Goal: Task Accomplishment & Management: Use online tool/utility

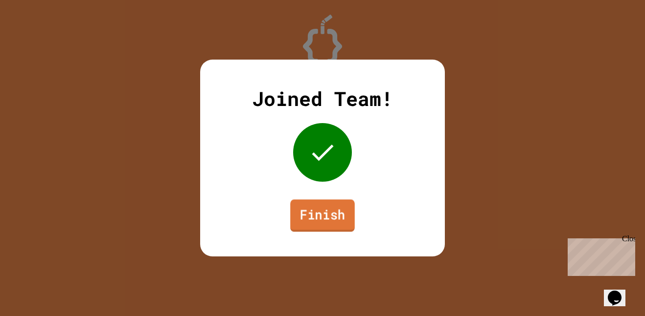
click at [320, 210] on link "Finish" at bounding box center [322, 216] width 65 height 32
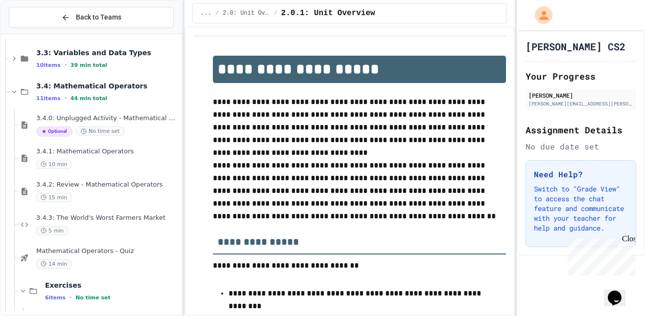
scroll to position [169, 0]
click at [95, 201] on div "15 min" at bounding box center [107, 197] width 143 height 9
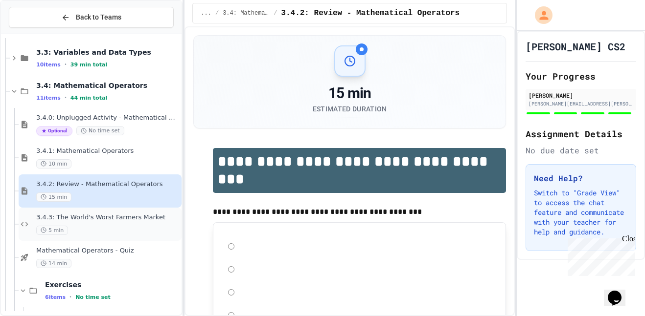
click at [104, 223] on div "3.4.3: The World's Worst Farmers Market 5 min" at bounding box center [107, 225] width 143 height 22
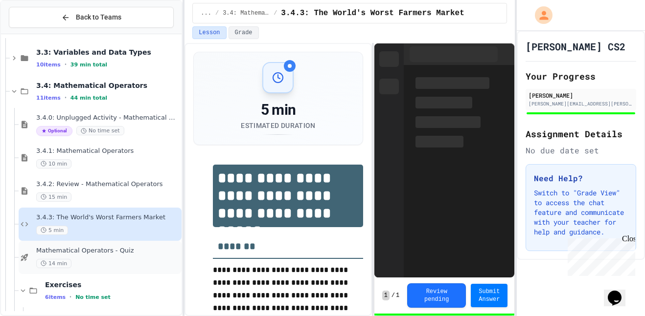
click at [109, 248] on span "Mathematical Operators - Quiz" at bounding box center [107, 251] width 143 height 8
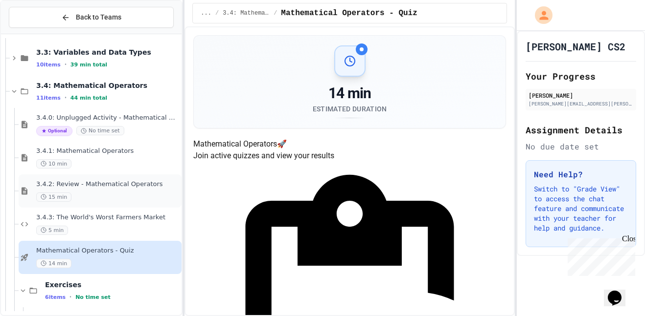
click at [123, 205] on div "3.4.2: Review - Mathematical Operators 15 min" at bounding box center [100, 191] width 163 height 33
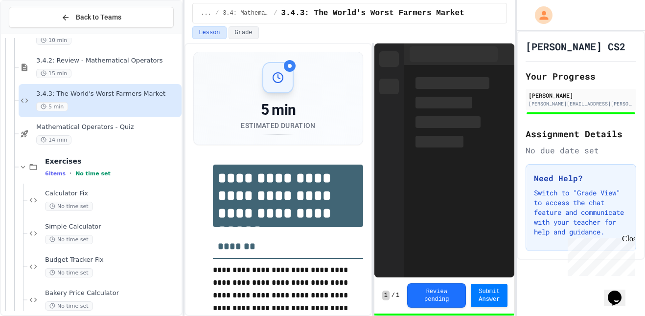
scroll to position [310, 0]
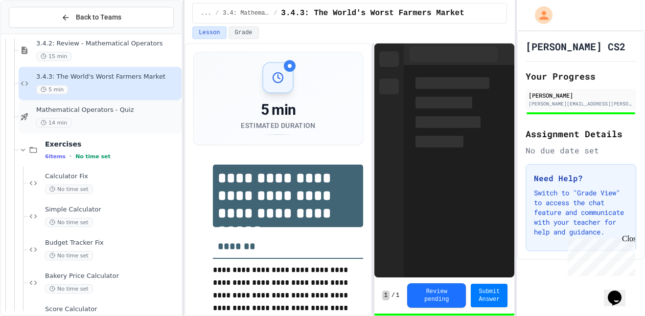
click at [100, 124] on div "14 min" at bounding box center [107, 122] width 143 height 9
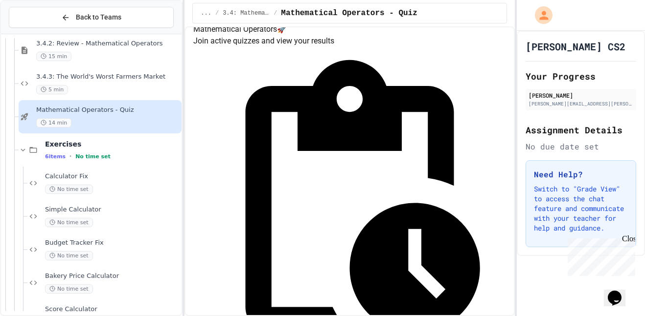
scroll to position [117, 0]
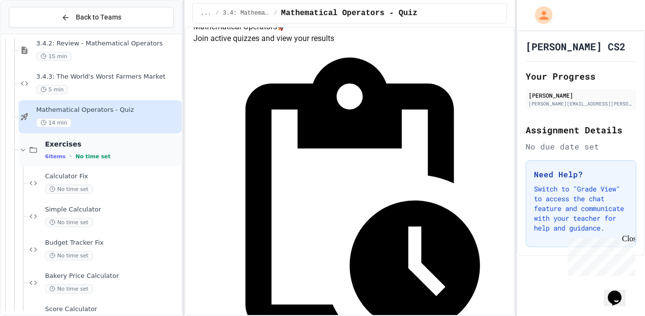
click at [95, 151] on div "Exercises 6 items • No time set" at bounding box center [112, 150] width 135 height 21
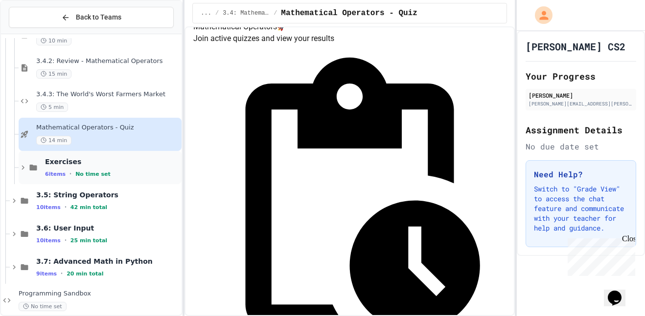
click at [96, 154] on div "Exercises 6 items • No time set" at bounding box center [100, 167] width 163 height 33
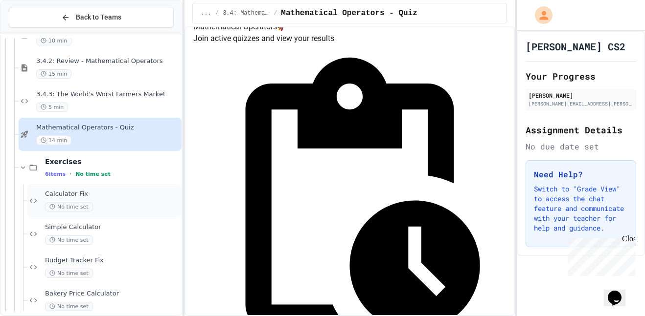
click at [99, 189] on div "Calculator Fix No time set" at bounding box center [104, 200] width 154 height 33
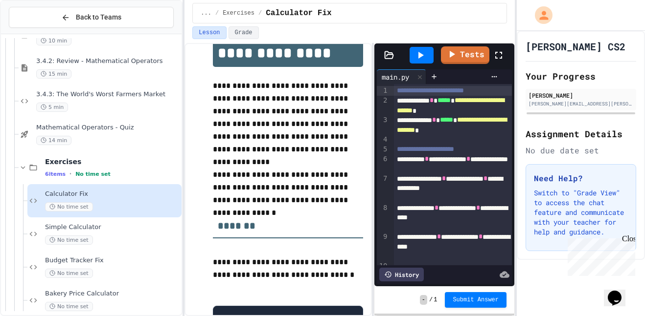
scroll to position [33, 0]
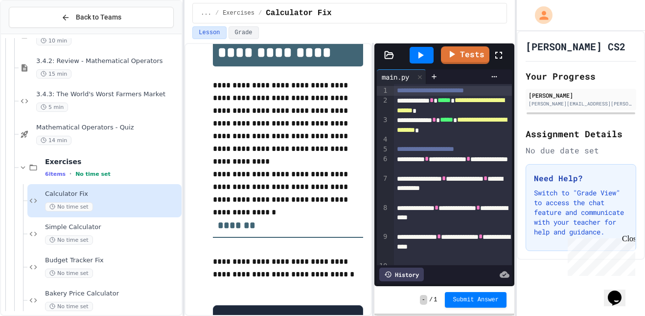
click at [500, 58] on icon at bounding box center [498, 55] width 7 height 7
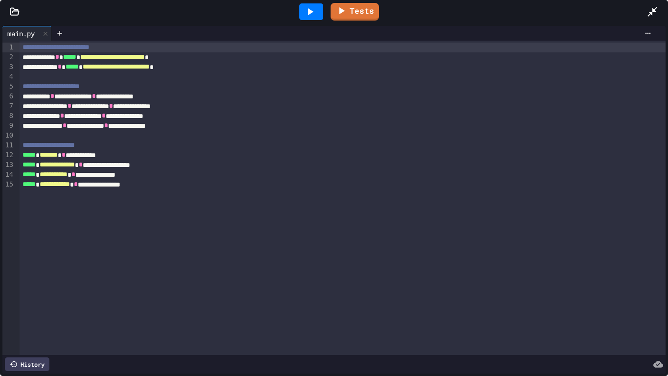
click at [644, 14] on div at bounding box center [658, 12] width 22 height 26
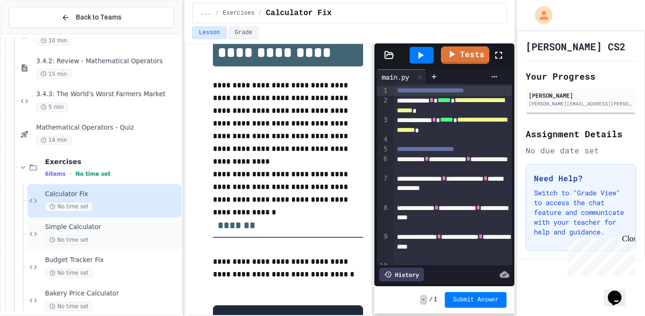
click at [111, 230] on span "Simple Calculator" at bounding box center [112, 228] width 135 height 8
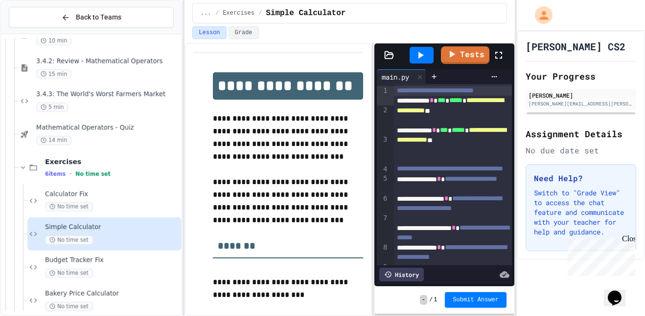
click at [500, 56] on icon at bounding box center [499, 55] width 12 height 12
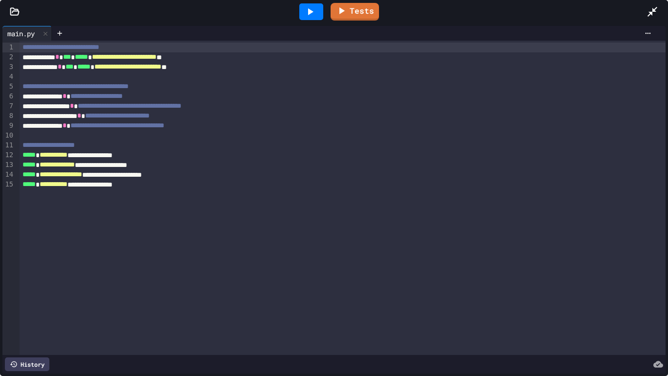
click at [644, 8] on icon at bounding box center [653, 12] width 12 height 12
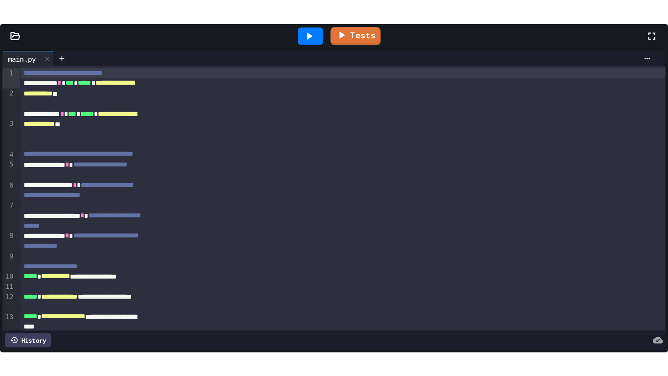
scroll to position [86, 0]
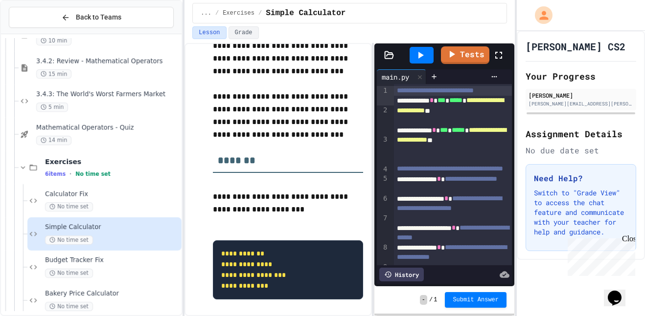
click at [497, 53] on icon at bounding box center [499, 55] width 12 height 12
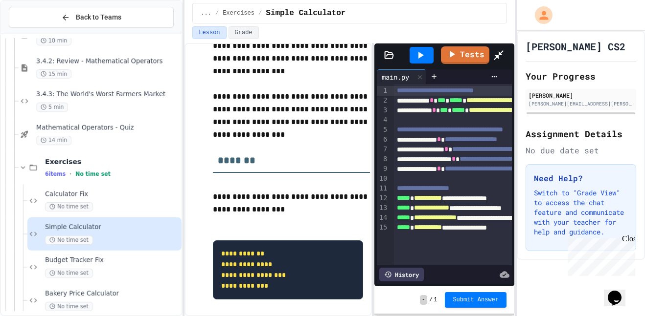
scroll to position [54, 0]
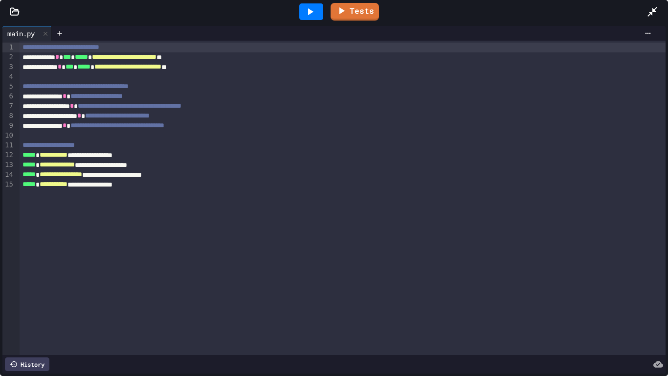
click at [312, 6] on icon at bounding box center [310, 12] width 12 height 12
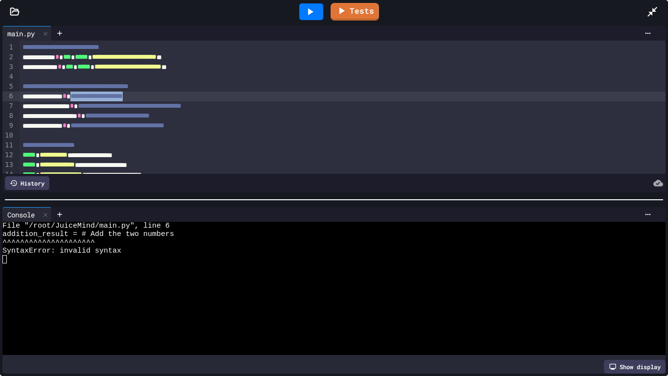
drag, startPoint x: 179, startPoint y: 97, endPoint x: 92, endPoint y: 98, distance: 86.6
click at [92, 98] on div "**********" at bounding box center [343, 96] width 647 height 10
click at [315, 6] on icon at bounding box center [310, 12] width 12 height 12
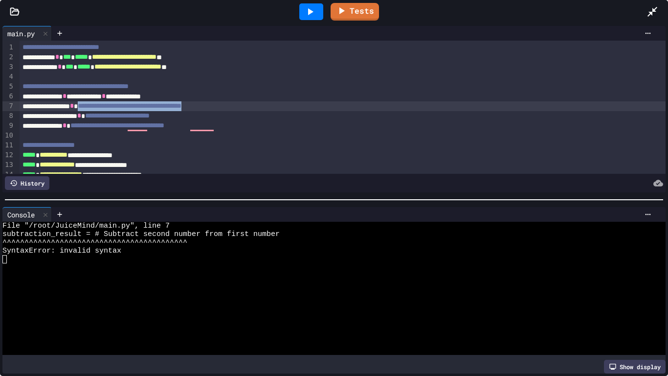
drag, startPoint x: 275, startPoint y: 109, endPoint x: 104, endPoint y: 107, distance: 170.7
click at [104, 107] on div "**********" at bounding box center [343, 106] width 647 height 10
click at [226, 113] on div "**********" at bounding box center [343, 116] width 647 height 10
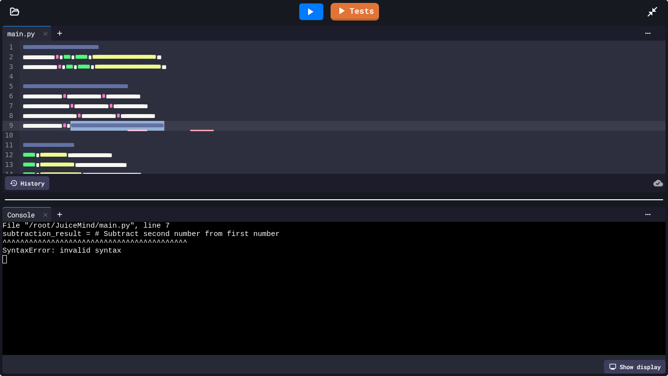
drag, startPoint x: 270, startPoint y: 127, endPoint x: 92, endPoint y: 129, distance: 178.1
click at [92, 129] on div "**********" at bounding box center [343, 126] width 647 height 10
click at [329, 8] on div "Tests" at bounding box center [337, 12] width 617 height 26
click at [317, 8] on div at bounding box center [311, 11] width 24 height 17
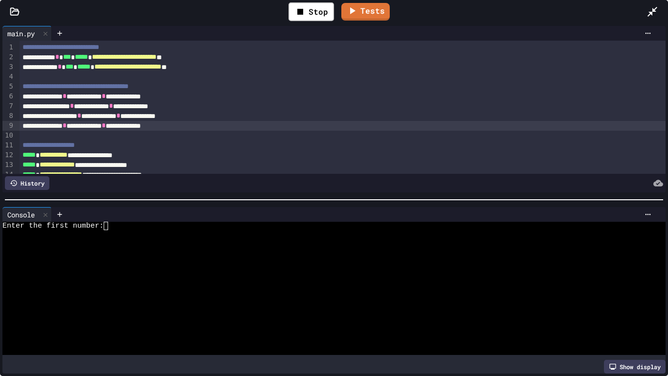
click at [157, 238] on div at bounding box center [330, 242] width 656 height 8
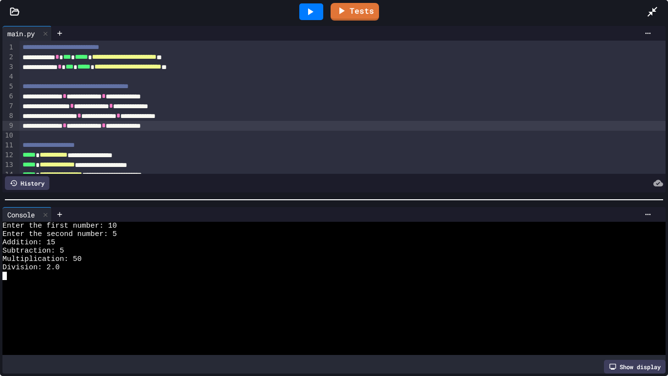
click at [644, 10] on icon at bounding box center [653, 12] width 10 height 10
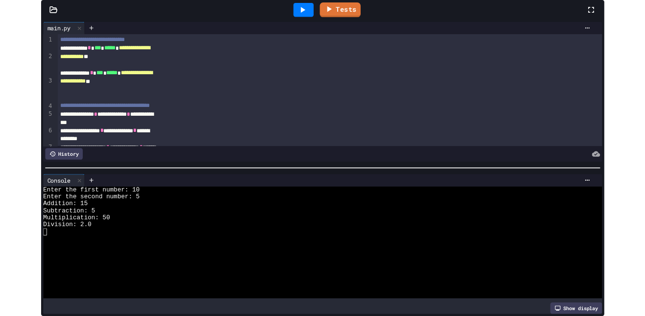
scroll to position [86, 0]
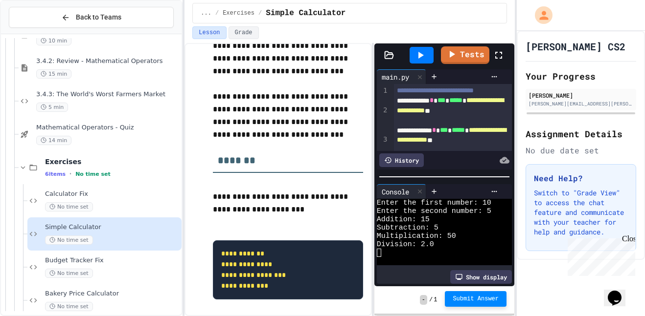
click at [476, 299] on span "Submit Answer" at bounding box center [475, 299] width 46 height 8
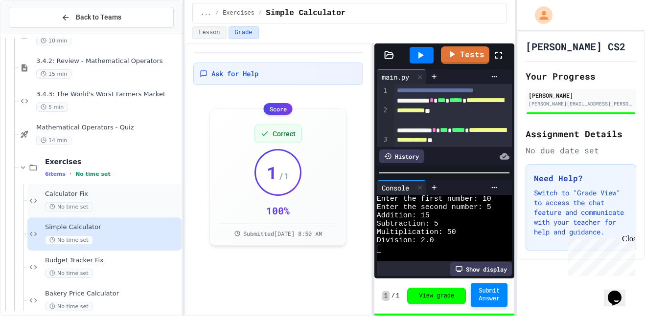
click at [73, 195] on span "Calculator Fix" at bounding box center [112, 194] width 135 height 8
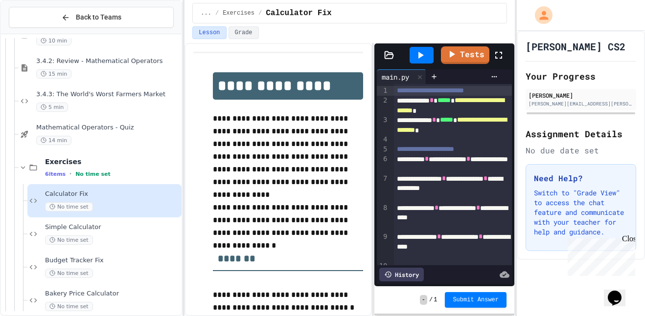
click at [497, 56] on icon at bounding box center [499, 55] width 12 height 12
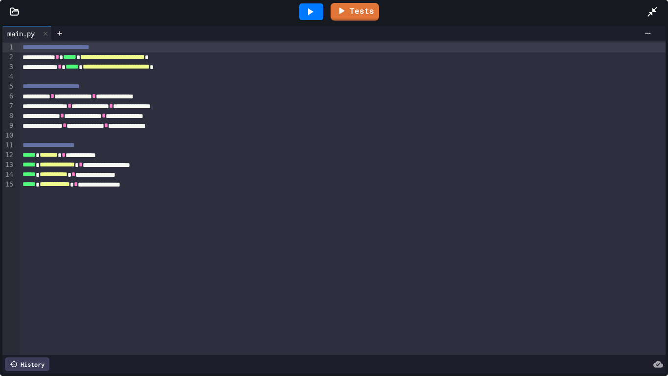
click at [644, 12] on icon at bounding box center [653, 12] width 12 height 12
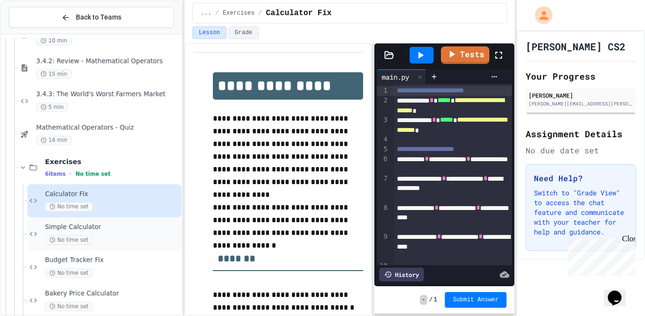
click at [100, 225] on span "Simple Calculator" at bounding box center [112, 228] width 135 height 8
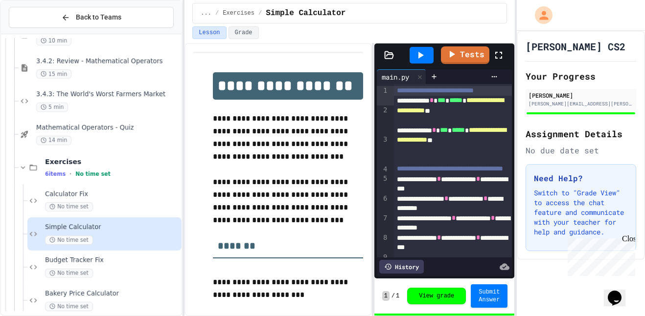
click at [501, 59] on icon at bounding box center [499, 55] width 12 height 12
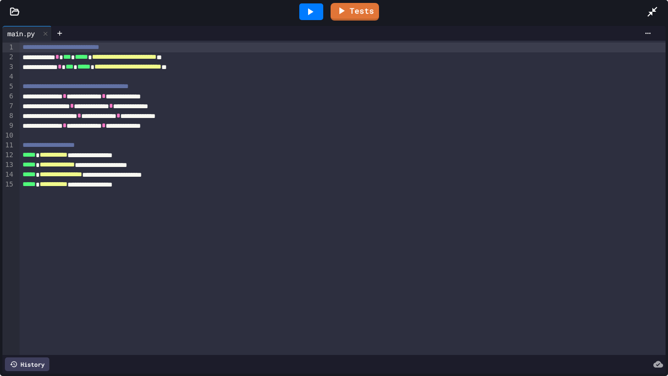
click at [644, 13] on icon at bounding box center [653, 12] width 12 height 12
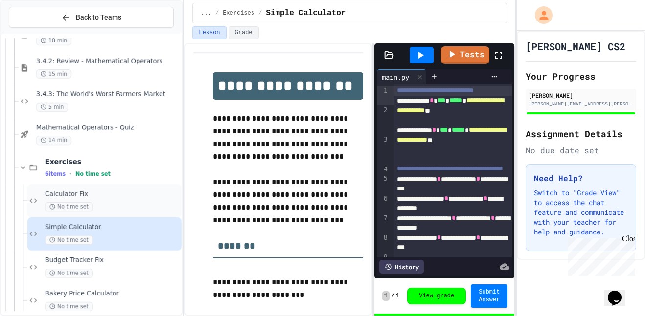
click at [102, 198] on span "Calculator Fix" at bounding box center [112, 194] width 135 height 8
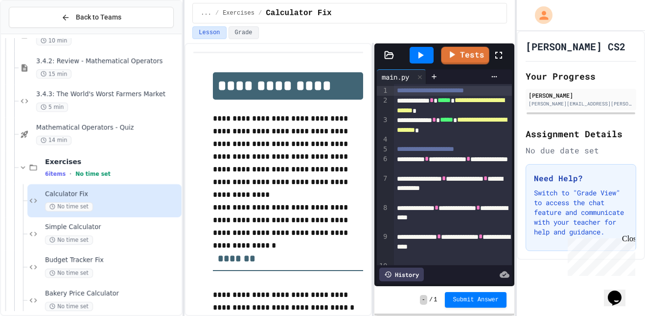
click at [499, 56] on icon at bounding box center [499, 55] width 12 height 12
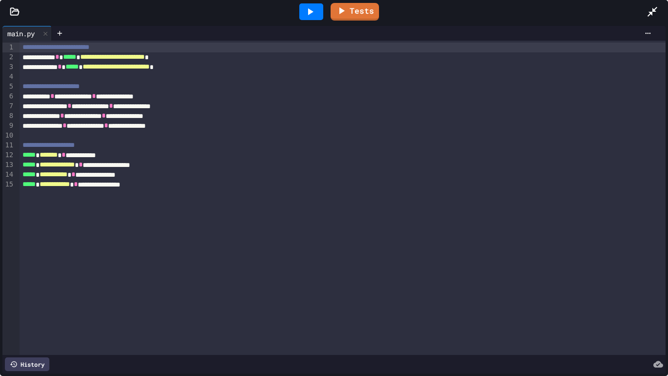
click at [76, 60] on span "*****" at bounding box center [69, 56] width 13 height 7
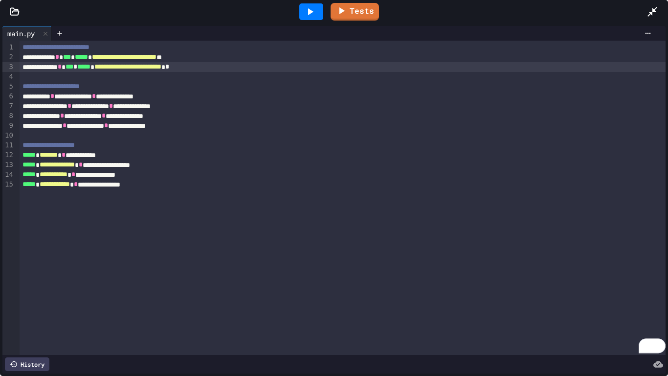
click at [299, 12] on div at bounding box center [311, 11] width 24 height 17
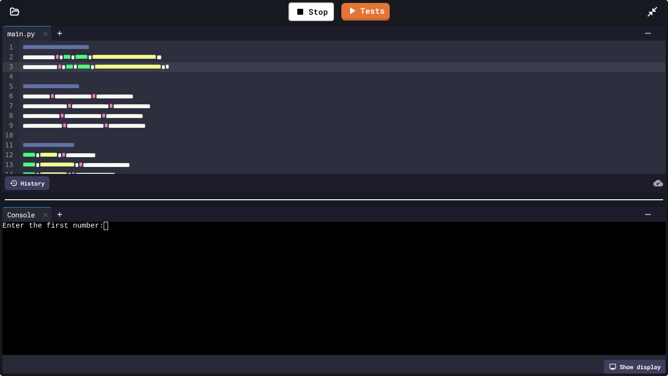
click at [135, 227] on div "Enter the first number:" at bounding box center [330, 226] width 656 height 8
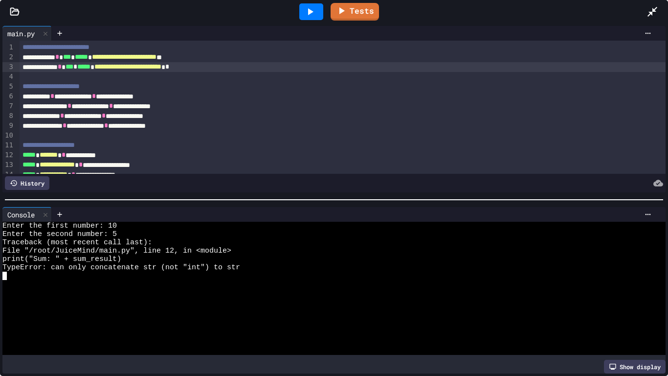
click at [66, 153] on span "*" at bounding box center [64, 154] width 4 height 7
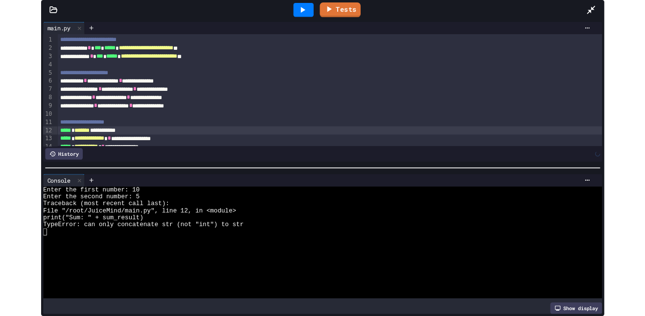
scroll to position [18, 0]
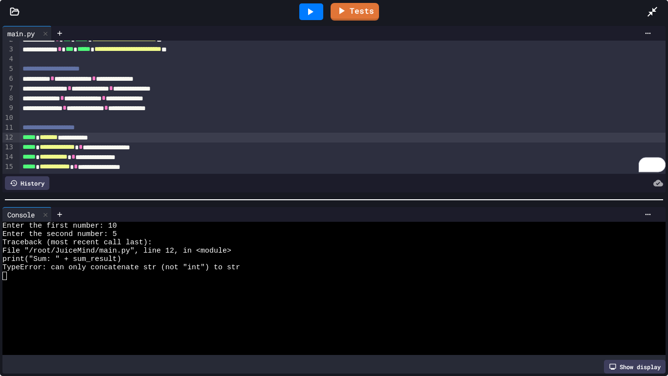
click at [110, 145] on div "**********" at bounding box center [343, 147] width 647 height 10
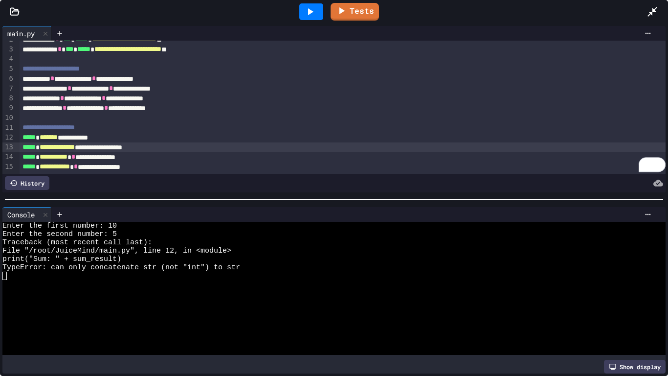
click at [644, 8] on icon at bounding box center [653, 12] width 12 height 12
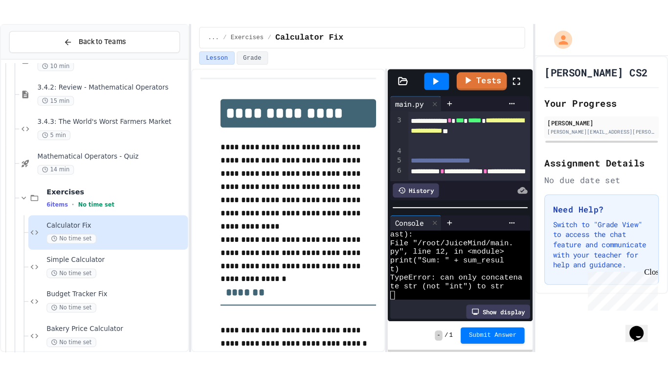
scroll to position [25, 0]
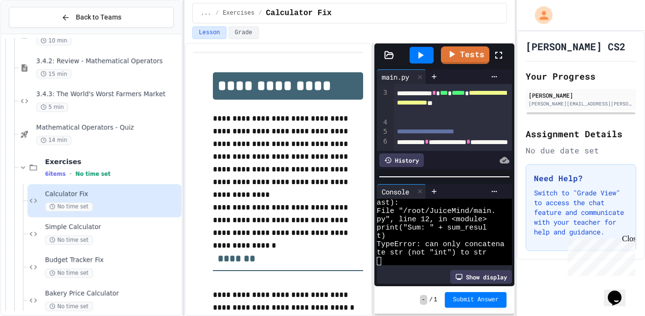
click at [495, 59] on icon at bounding box center [499, 55] width 12 height 12
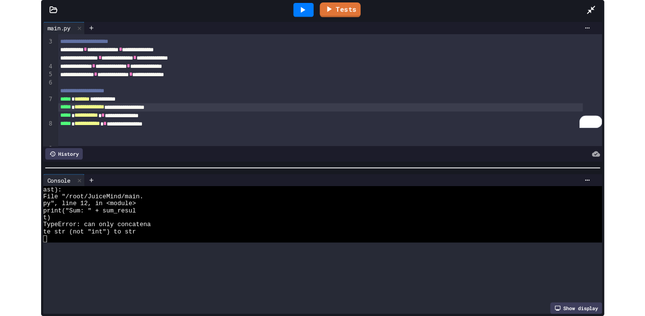
scroll to position [0, 0]
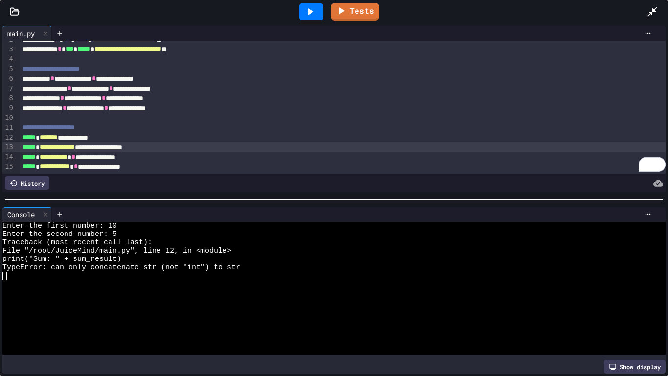
click at [102, 150] on div "**********" at bounding box center [343, 147] width 647 height 10
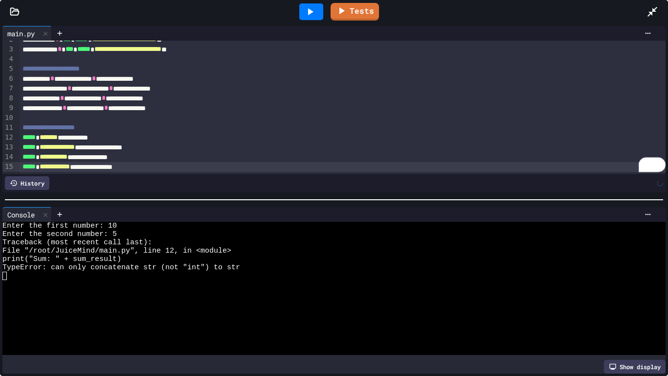
click at [315, 11] on icon at bounding box center [310, 12] width 12 height 12
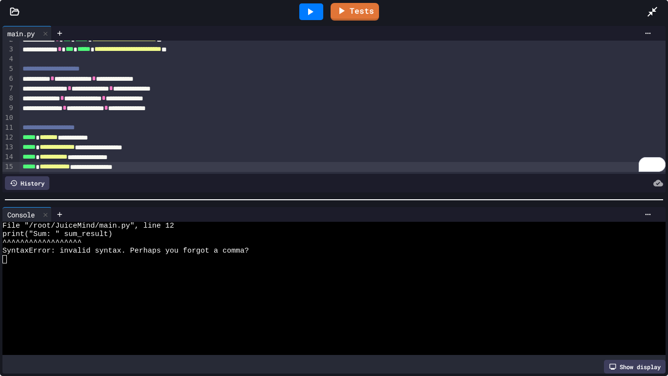
click at [76, 139] on div "**********" at bounding box center [343, 138] width 647 height 10
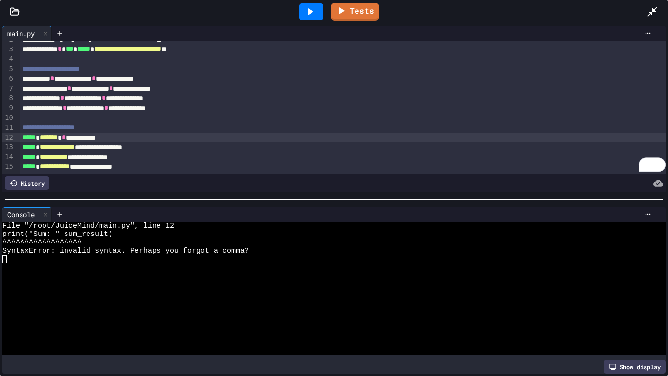
click at [304, 13] on icon at bounding box center [310, 12] width 12 height 12
click at [102, 148] on div "**********" at bounding box center [343, 147] width 647 height 10
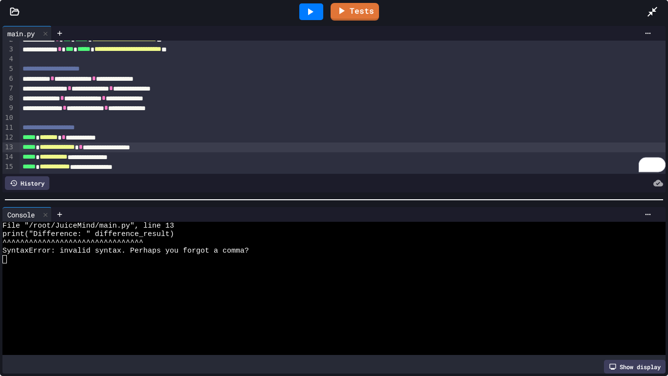
click at [90, 159] on div "**********" at bounding box center [343, 157] width 647 height 10
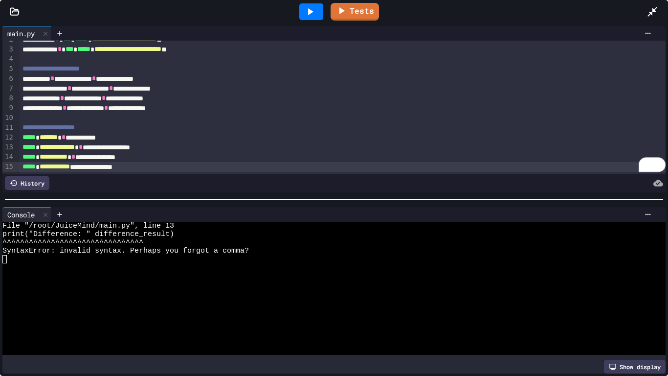
click at [93, 169] on div "**********" at bounding box center [343, 167] width 647 height 10
click at [644, 11] on icon at bounding box center [653, 12] width 10 height 10
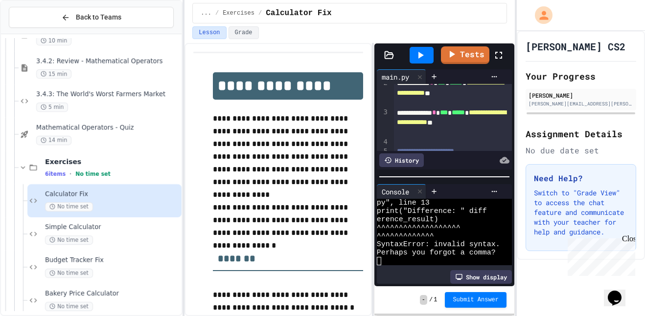
scroll to position [8, 0]
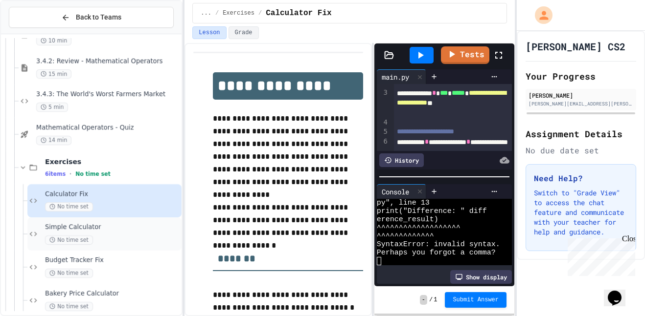
click at [90, 219] on div "Simple Calculator No time set" at bounding box center [104, 234] width 154 height 33
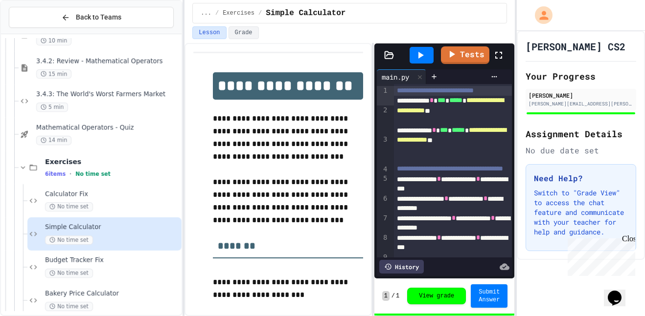
click at [497, 51] on icon at bounding box center [499, 55] width 12 height 12
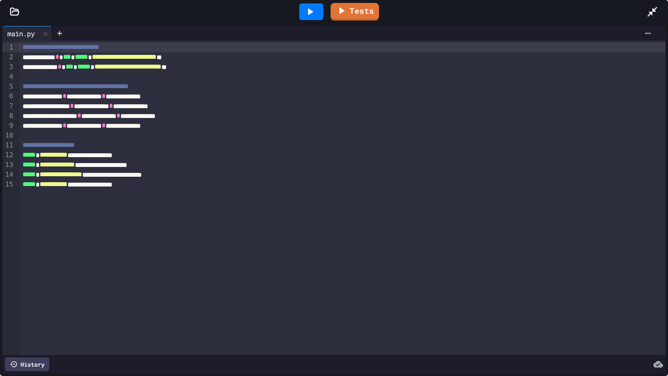
click at [644, 5] on div at bounding box center [658, 12] width 22 height 26
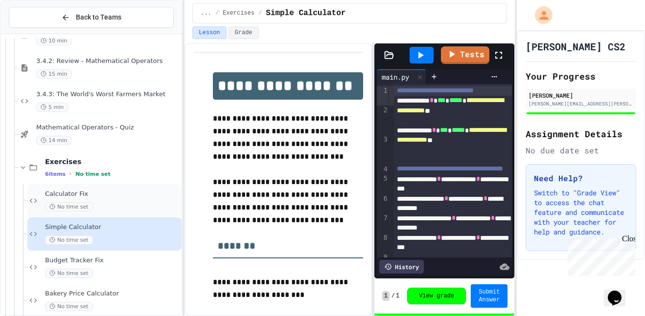
click at [76, 198] on span "Calculator Fix" at bounding box center [112, 194] width 135 height 8
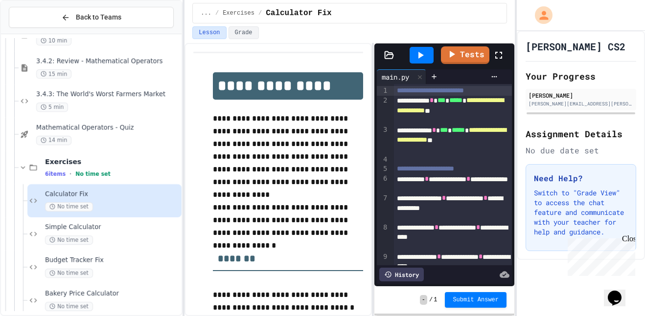
click at [497, 57] on icon at bounding box center [499, 55] width 12 height 12
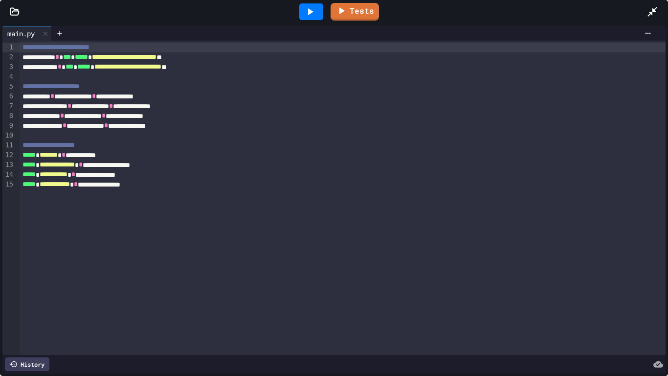
click at [86, 157] on div "**********" at bounding box center [343, 155] width 647 height 10
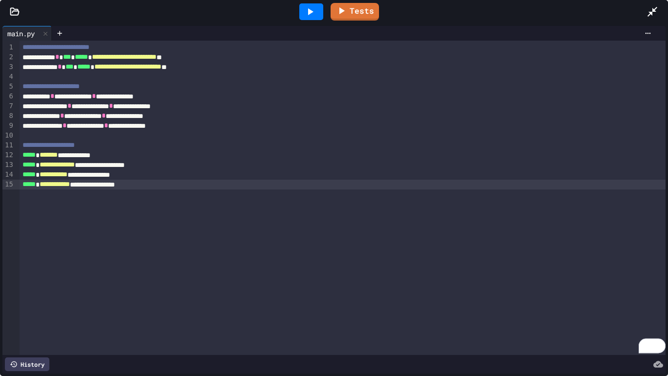
click at [313, 19] on div at bounding box center [311, 11] width 24 height 17
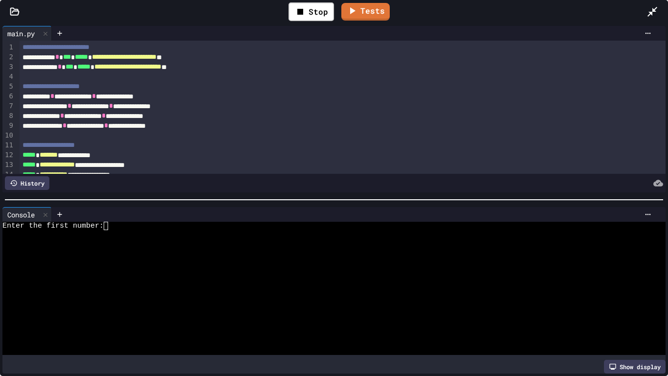
click at [152, 234] on div at bounding box center [330, 234] width 656 height 8
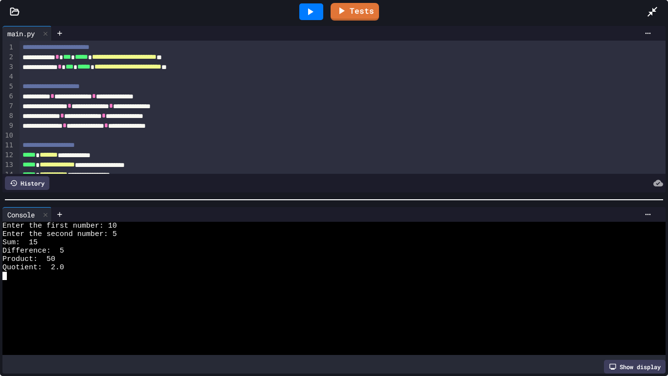
click at [644, 0] on div at bounding box center [658, 12] width 22 height 26
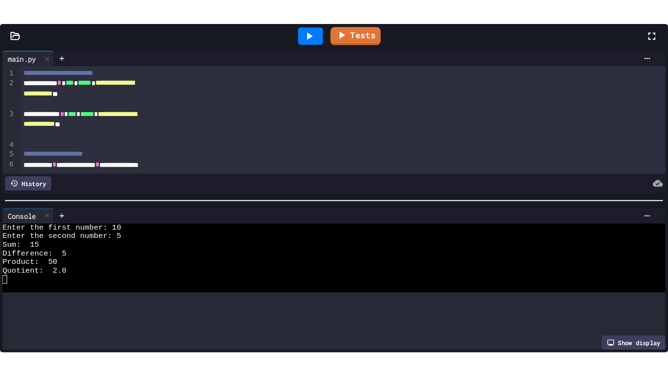
scroll to position [126, 0]
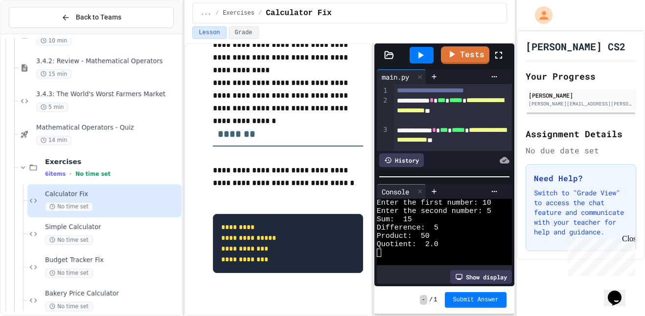
click at [425, 53] on icon at bounding box center [420, 55] width 12 height 12
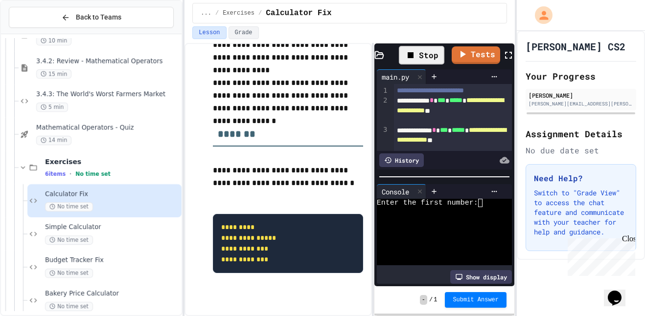
click at [489, 201] on div "Enter the first number:" at bounding box center [441, 203] width 128 height 8
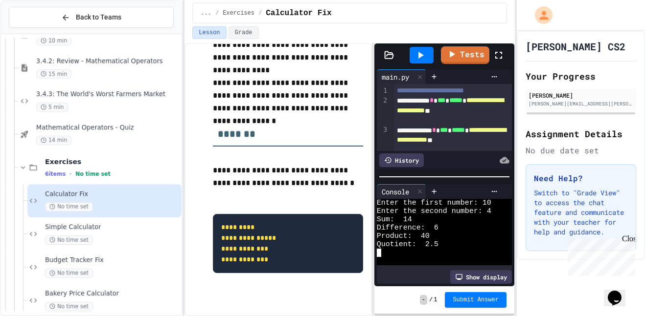
click at [449, 104] on span "*****" at bounding box center [455, 100] width 13 height 7
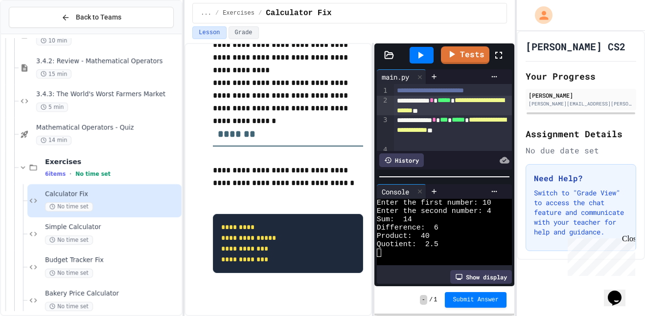
click at [410, 130] on div "**********" at bounding box center [453, 129] width 118 height 29
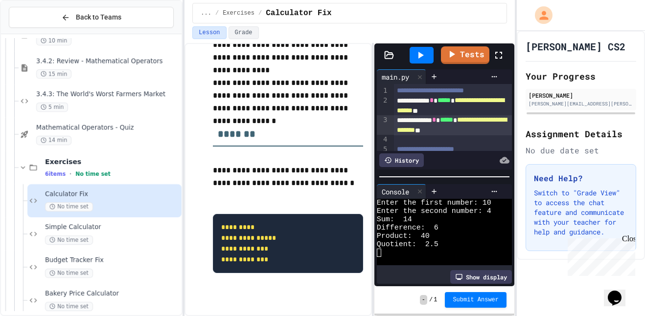
click at [421, 56] on icon at bounding box center [420, 55] width 5 height 7
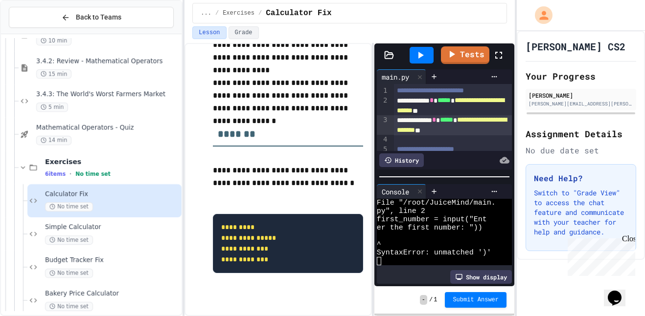
click at [450, 102] on span "*****" at bounding box center [443, 100] width 13 height 7
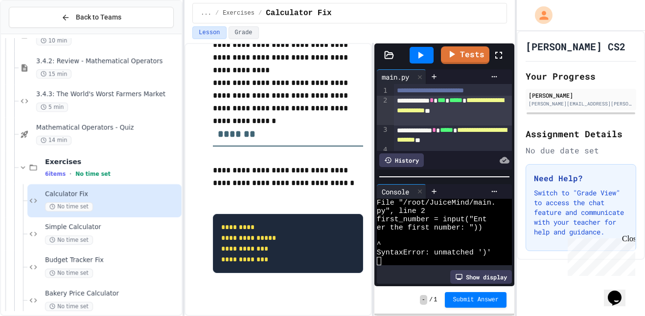
click at [453, 132] on span "*****" at bounding box center [446, 130] width 13 height 7
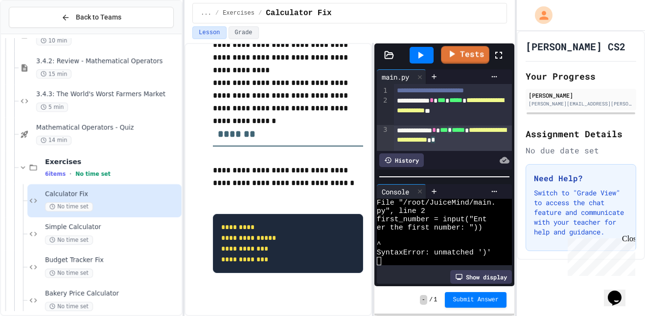
click at [421, 48] on div at bounding box center [421, 55] width 24 height 17
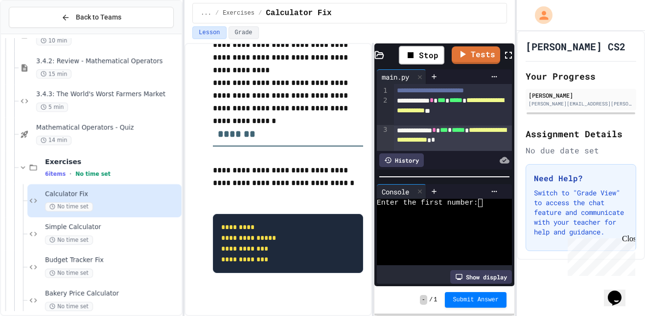
click at [484, 209] on div at bounding box center [441, 211] width 128 height 8
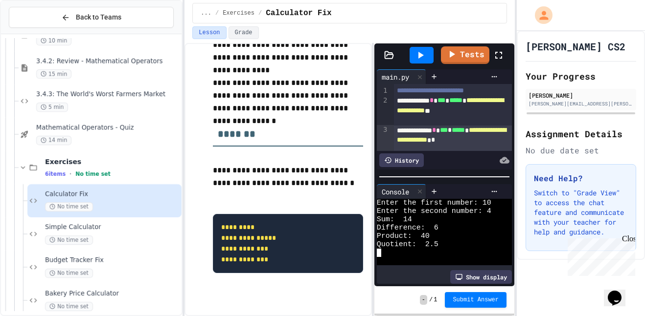
click at [499, 48] on div at bounding box center [504, 55] width 22 height 26
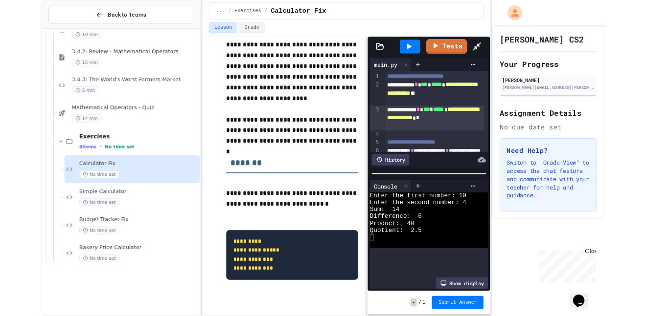
scroll to position [67, 0]
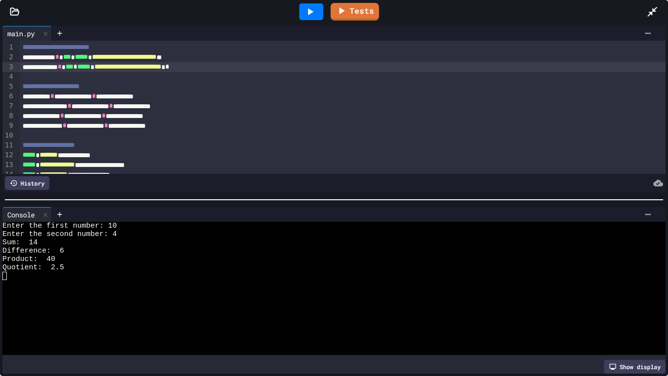
click at [95, 72] on div "To enrich screen reader interactions, please activate Accessibility in Grammarl…" at bounding box center [343, 77] width 647 height 10
click at [71, 58] on span "***" at bounding box center [67, 56] width 8 height 7
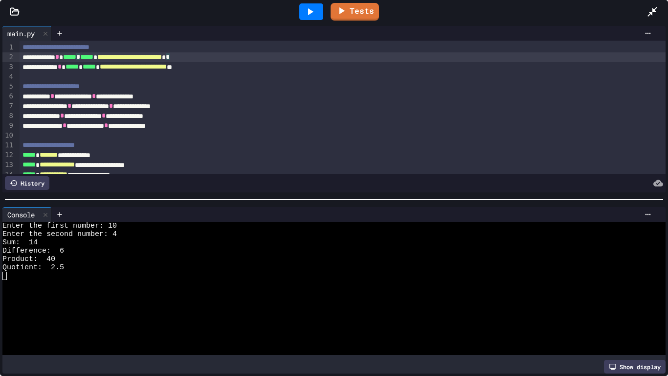
click at [308, 6] on icon at bounding box center [310, 12] width 12 height 12
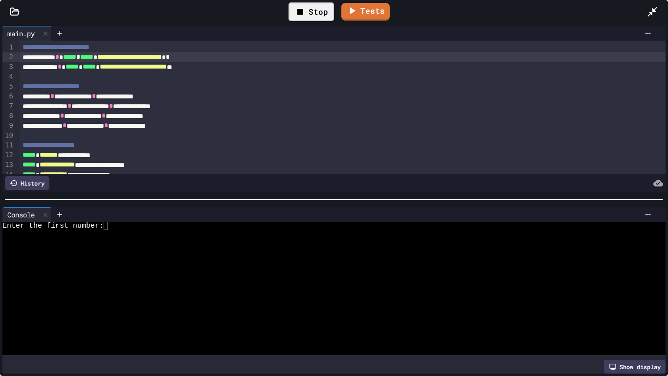
click at [166, 244] on div at bounding box center [330, 242] width 656 height 8
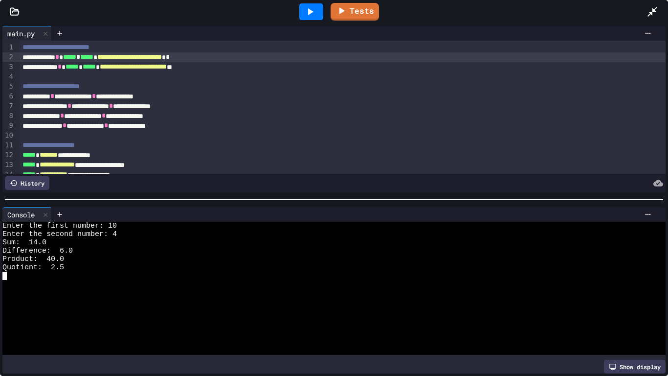
click at [644, 4] on div at bounding box center [658, 12] width 22 height 26
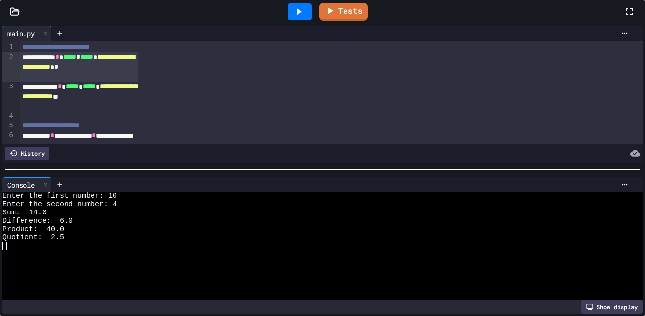
scroll to position [126, 0]
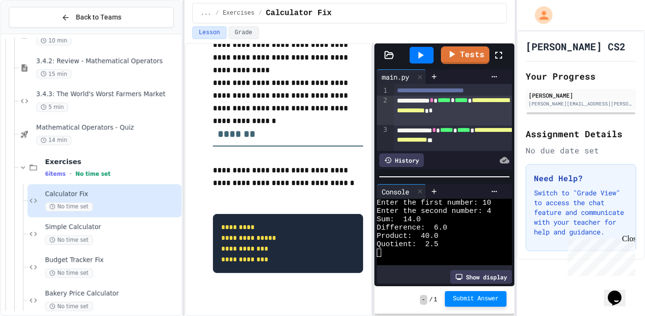
click at [484, 300] on span "Submit Answer" at bounding box center [475, 299] width 46 height 8
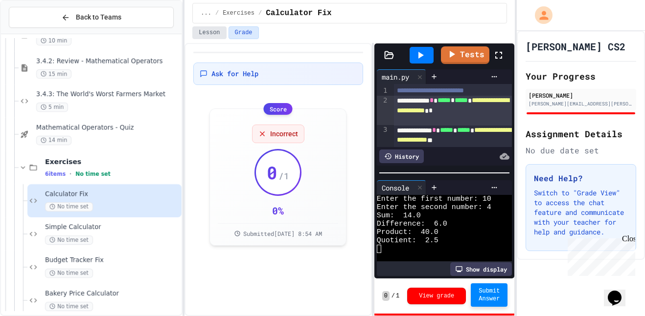
click at [214, 37] on button "Lesson" at bounding box center [209, 32] width 34 height 13
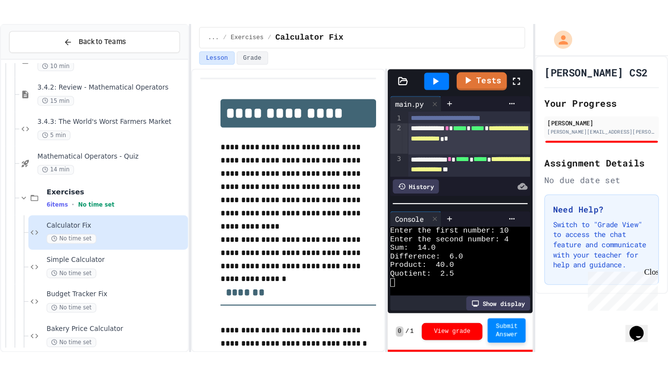
scroll to position [126, 0]
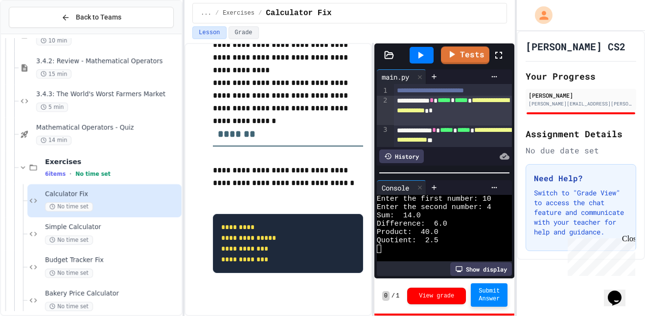
click at [500, 54] on icon at bounding box center [499, 55] width 12 height 12
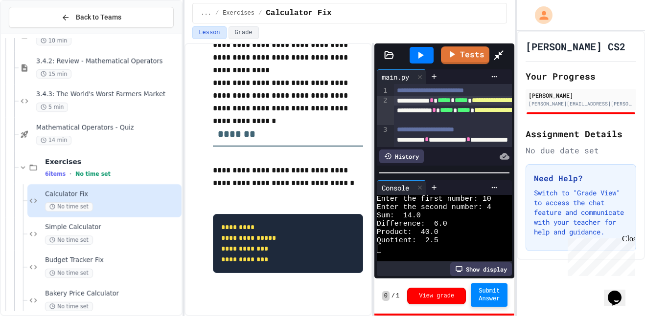
scroll to position [67, 0]
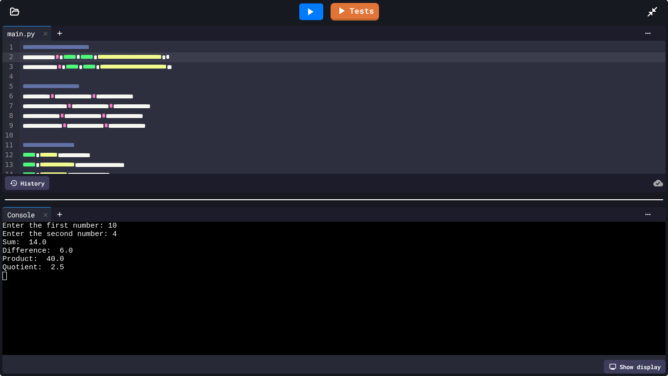
click at [310, 10] on icon at bounding box center [310, 11] width 5 height 7
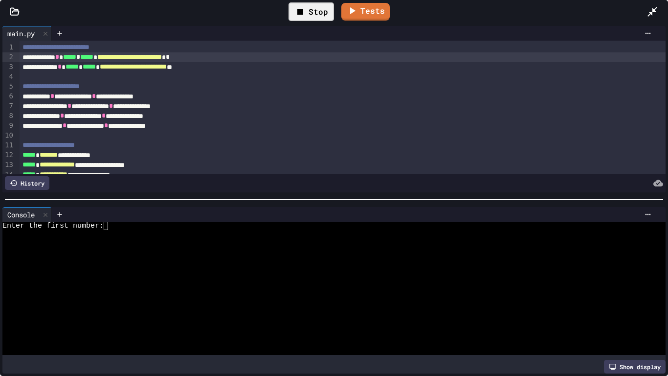
click at [162, 267] on div at bounding box center [330, 267] width 656 height 8
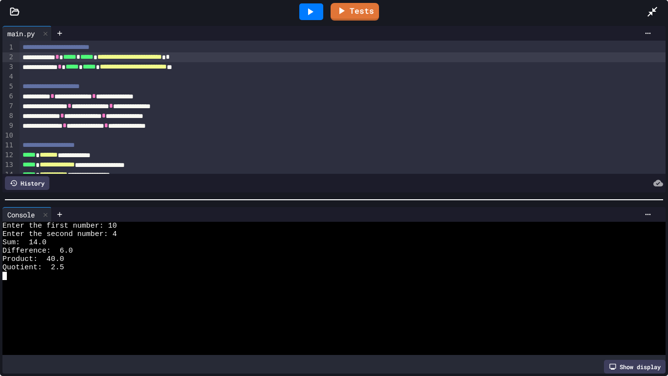
click at [644, 3] on div at bounding box center [658, 12] width 22 height 26
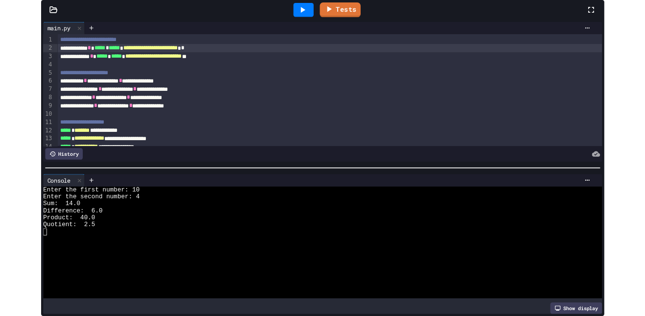
scroll to position [126, 0]
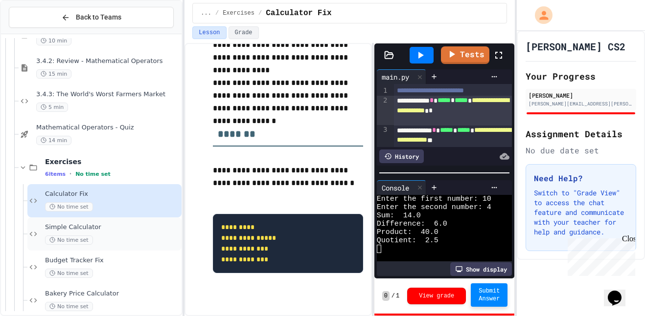
click at [105, 231] on span "Simple Calculator" at bounding box center [112, 228] width 135 height 8
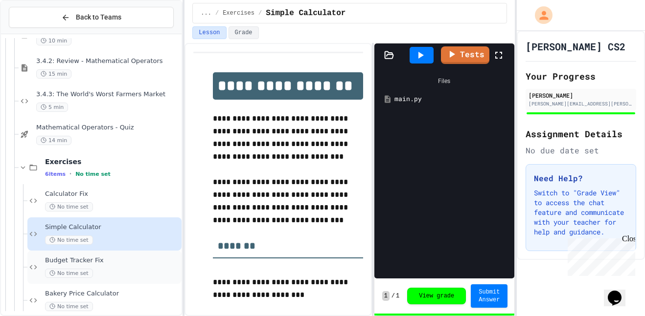
click at [106, 256] on div "Budget Tracker Fix No time set" at bounding box center [104, 267] width 154 height 33
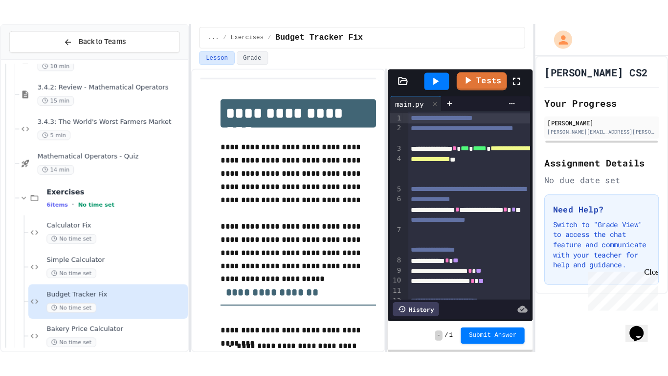
scroll to position [289, 0]
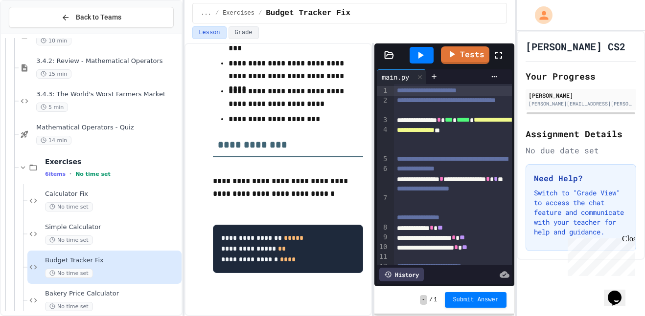
click at [498, 54] on icon at bounding box center [499, 55] width 12 height 12
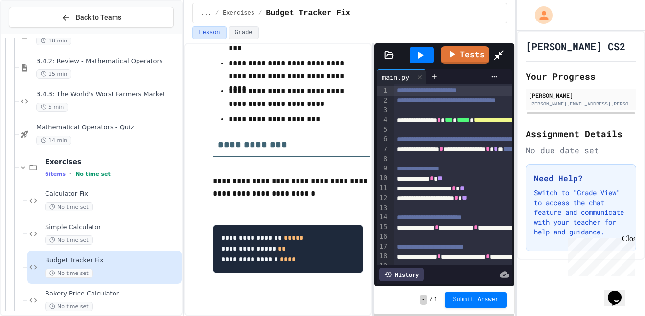
scroll to position [229, 0]
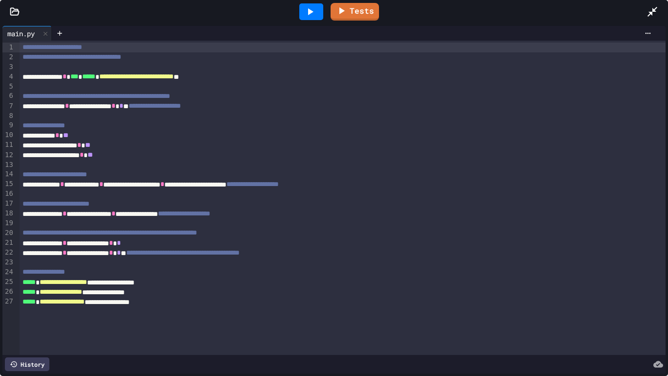
click at [307, 20] on div at bounding box center [311, 12] width 34 height 26
click at [312, 14] on icon at bounding box center [310, 12] width 12 height 12
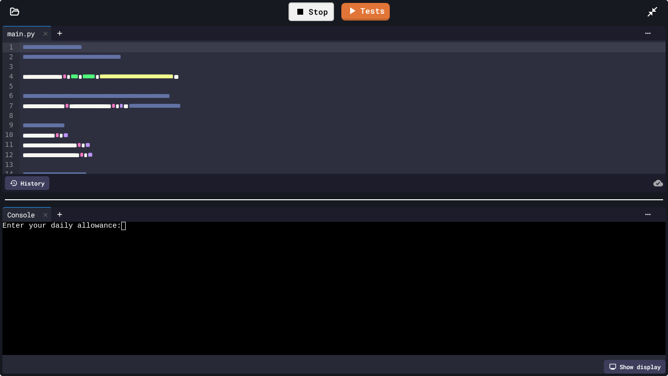
click at [189, 237] on div at bounding box center [330, 234] width 656 height 8
click at [644, 9] on icon at bounding box center [653, 12] width 12 height 12
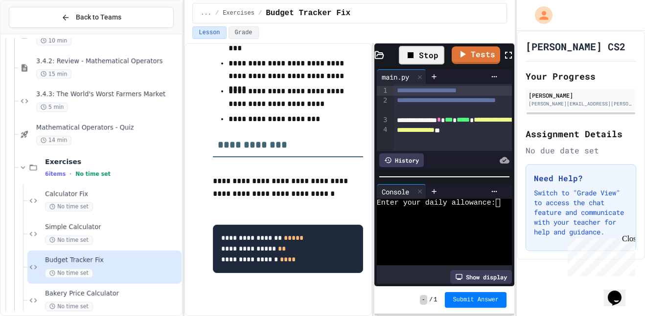
click at [457, 174] on div at bounding box center [444, 177] width 140 height 10
click at [503, 57] on icon at bounding box center [508, 55] width 12 height 12
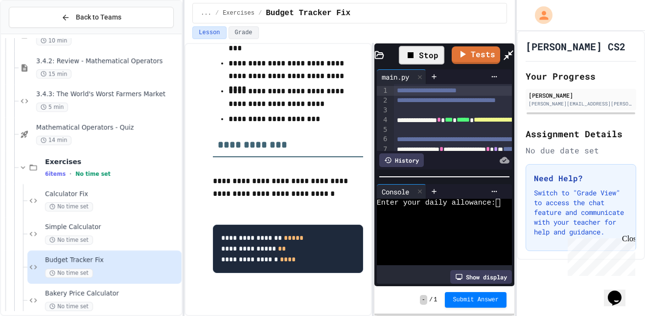
scroll to position [229, 0]
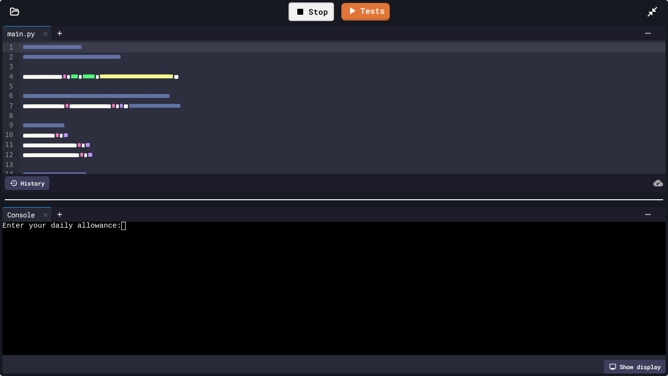
click at [440, 259] on div at bounding box center [330, 259] width 656 height 8
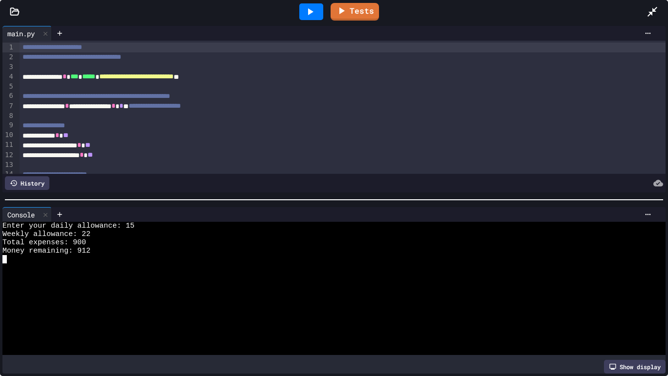
click at [643, 12] on div "Tests" at bounding box center [337, 12] width 617 height 26
click at [644, 12] on icon at bounding box center [653, 12] width 12 height 12
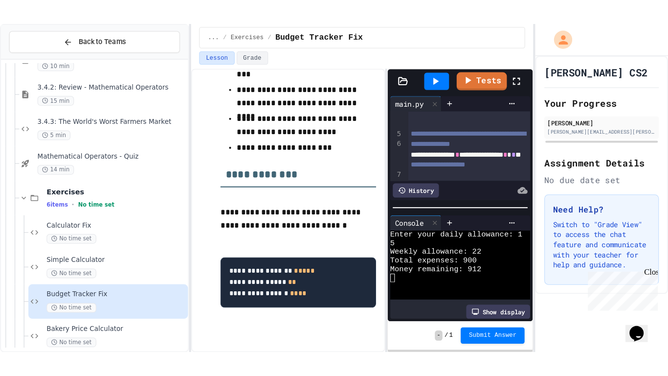
scroll to position [57, 0]
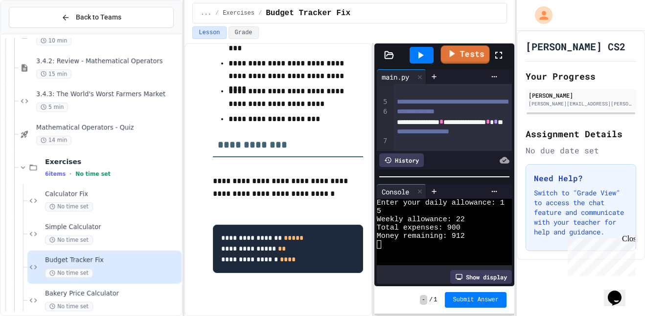
click at [502, 50] on icon at bounding box center [499, 55] width 12 height 12
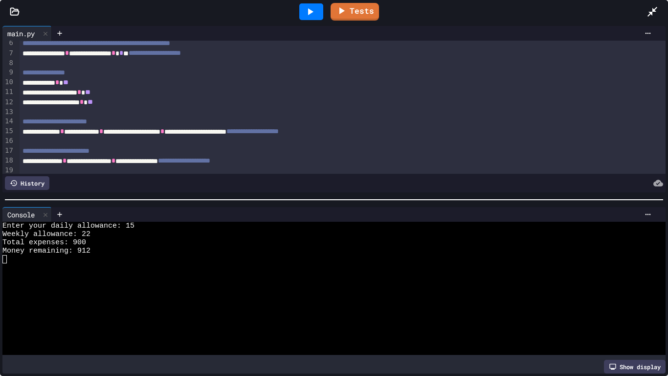
scroll to position [47, 0]
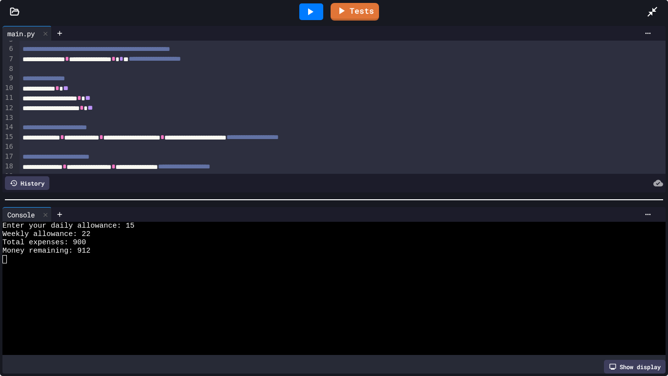
click at [115, 62] on span "*" at bounding box center [114, 58] width 4 height 7
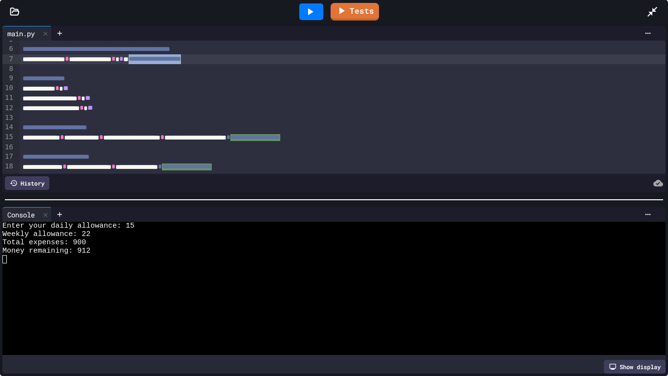
drag, startPoint x: 266, startPoint y: 60, endPoint x: 178, endPoint y: 62, distance: 87.6
click at [178, 62] on div "**********" at bounding box center [343, 59] width 647 height 10
click at [237, 137] on div "**********" at bounding box center [343, 138] width 647 height 10
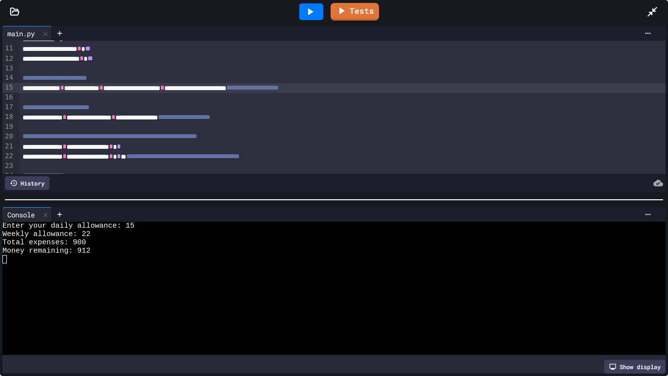
scroll to position [101, 0]
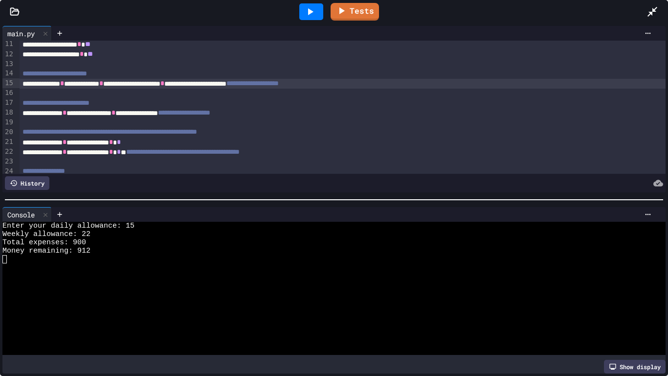
click at [164, 116] on div "**********" at bounding box center [343, 113] width 647 height 10
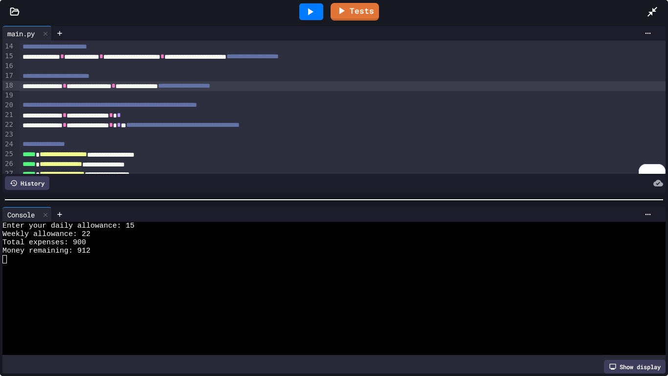
scroll to position [115, 0]
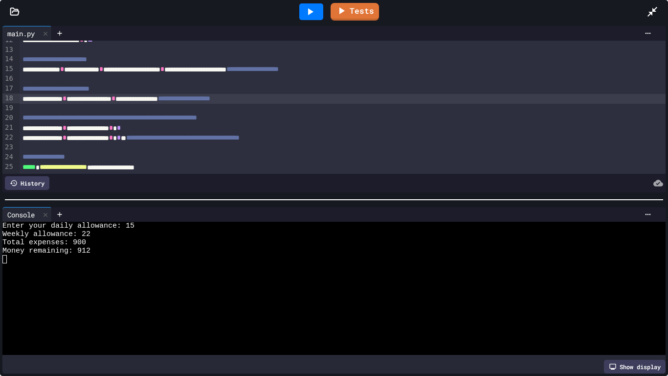
click at [160, 140] on div "**********" at bounding box center [343, 138] width 647 height 10
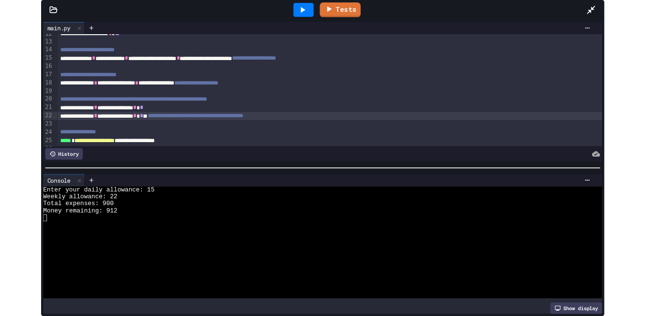
scroll to position [135, 0]
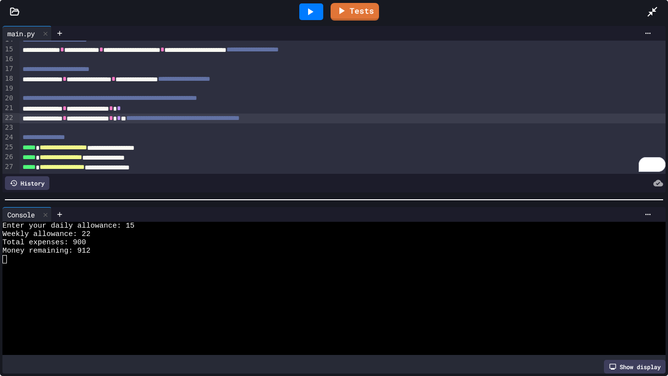
click at [304, 6] on div at bounding box center [311, 11] width 24 height 17
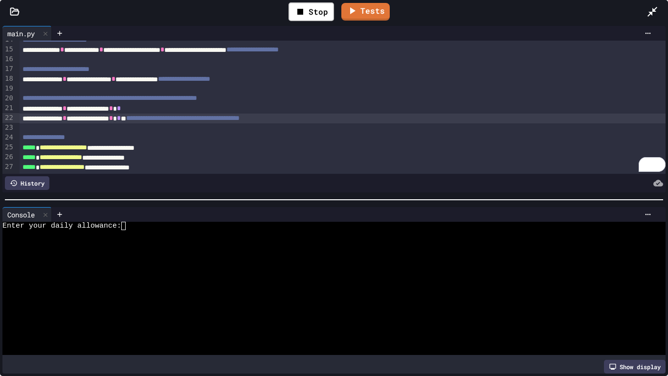
click at [186, 237] on div at bounding box center [330, 234] width 656 height 8
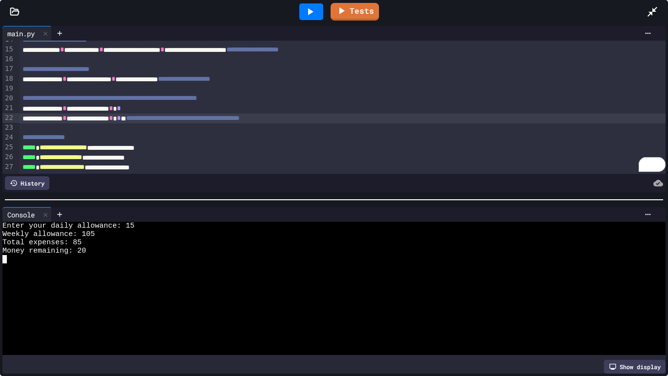
click at [644, 13] on icon at bounding box center [653, 12] width 10 height 10
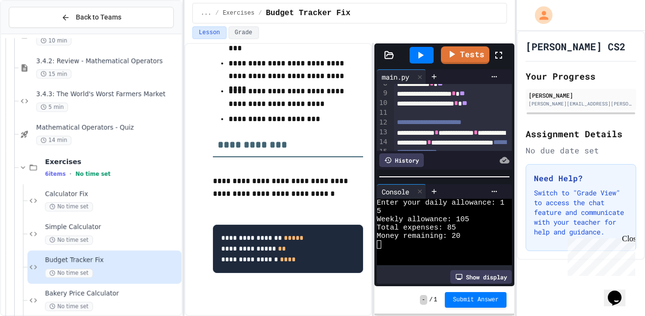
scroll to position [194, 0]
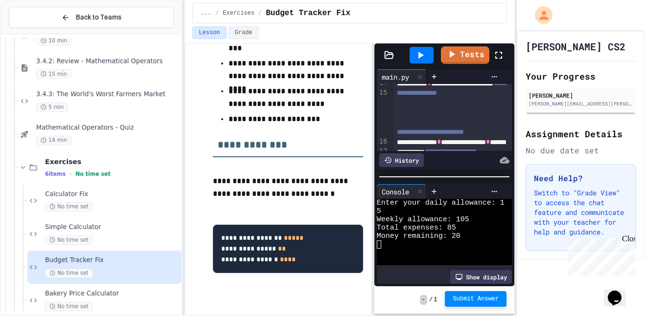
click at [491, 303] on button "Submit Answer" at bounding box center [476, 300] width 62 height 16
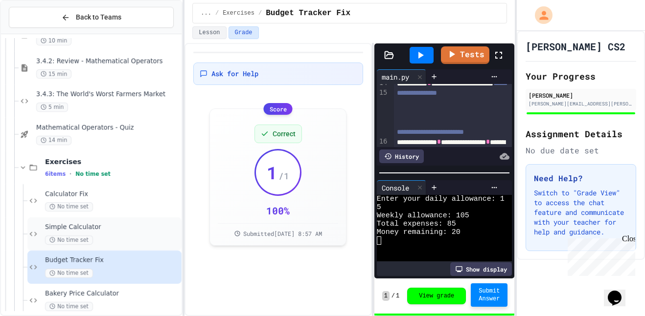
click at [101, 227] on span "Simple Calculator" at bounding box center [112, 228] width 135 height 8
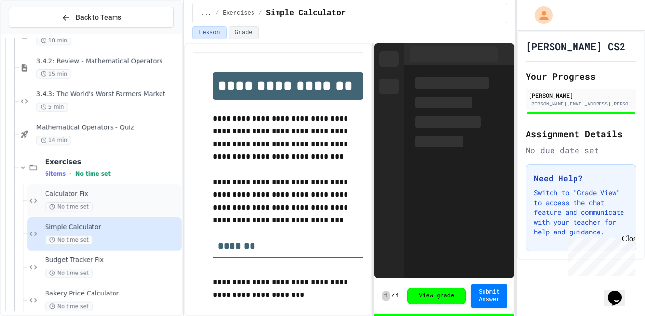
click at [88, 191] on span "Calculator Fix" at bounding box center [112, 194] width 135 height 8
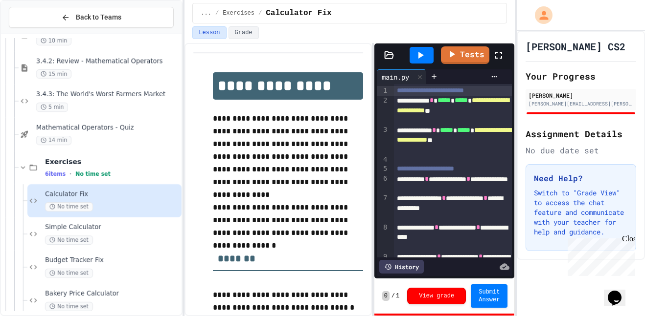
click at [416, 112] on div "**********" at bounding box center [453, 110] width 118 height 29
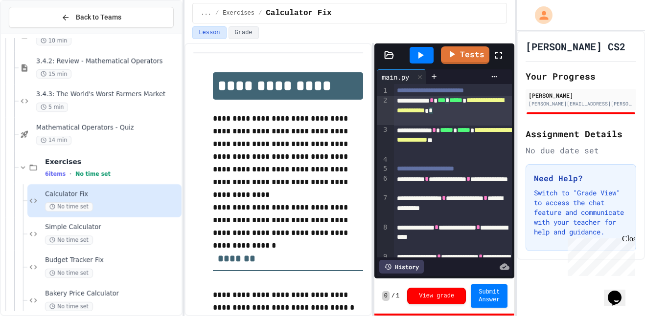
click at [416, 138] on div "**********" at bounding box center [453, 140] width 118 height 29
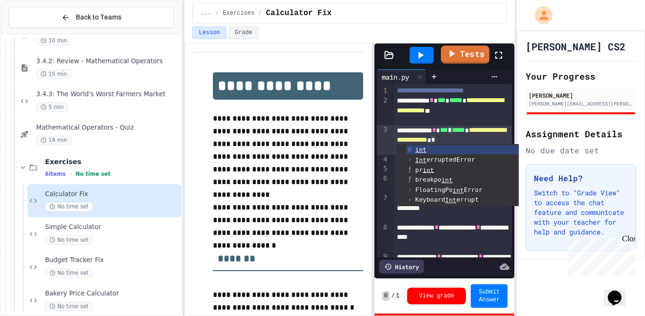
click at [419, 54] on icon at bounding box center [420, 55] width 5 height 7
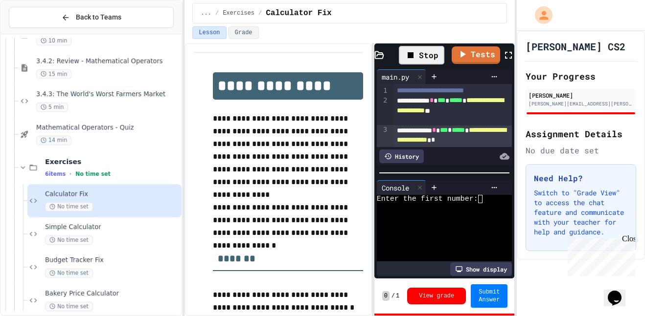
click at [495, 212] on div at bounding box center [441, 216] width 128 height 8
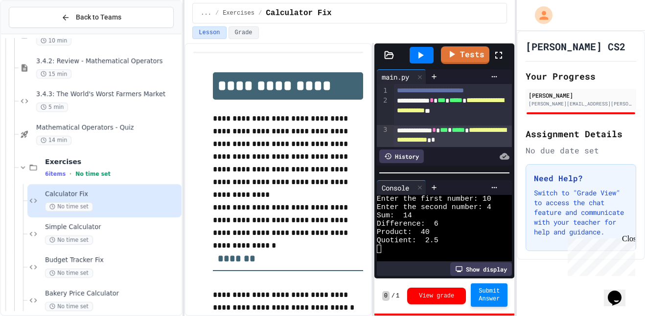
click at [484, 296] on span "Submit Answer" at bounding box center [488, 296] width 21 height 16
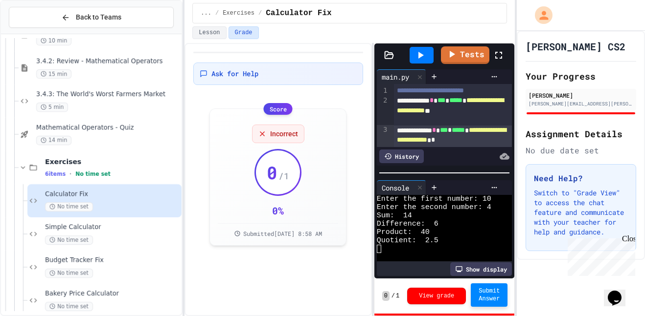
click at [419, 59] on icon at bounding box center [420, 55] width 12 height 12
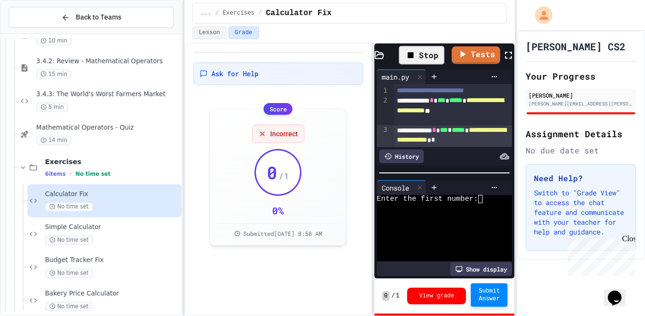
click at [498, 202] on div "Enter the first number:" at bounding box center [441, 199] width 128 height 8
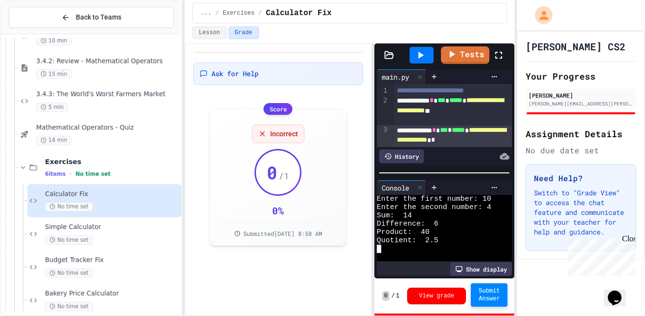
click at [494, 292] on span "Submit Answer" at bounding box center [488, 296] width 21 height 16
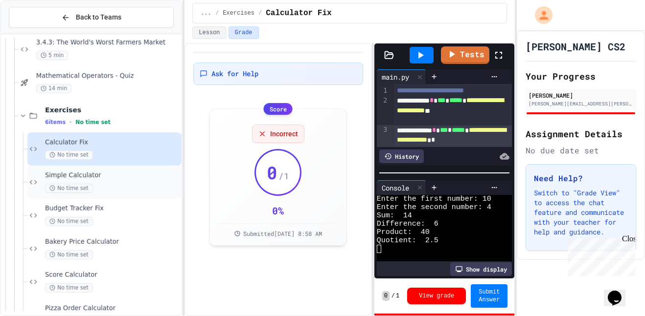
scroll to position [345, 0]
click at [109, 237] on span "Bakery Price Calculator" at bounding box center [112, 241] width 135 height 8
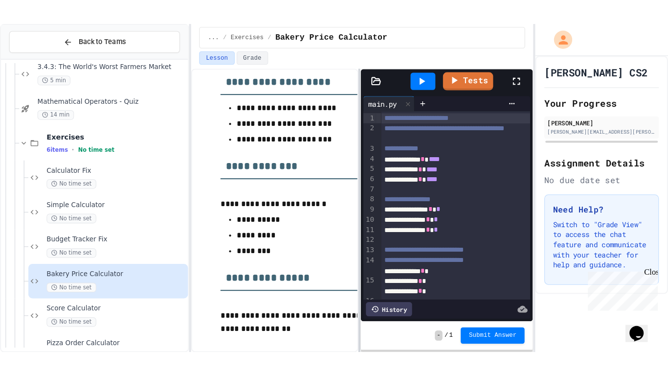
scroll to position [271, 0]
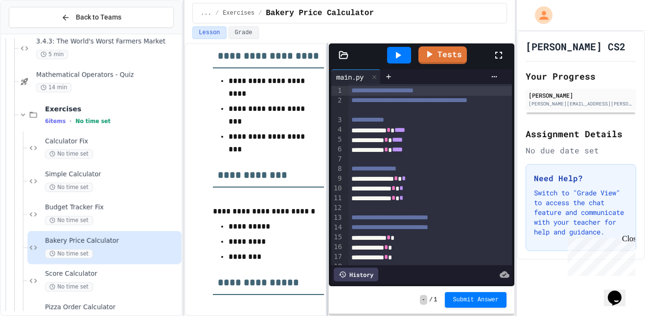
click at [326, 133] on div at bounding box center [327, 179] width 2 height 273
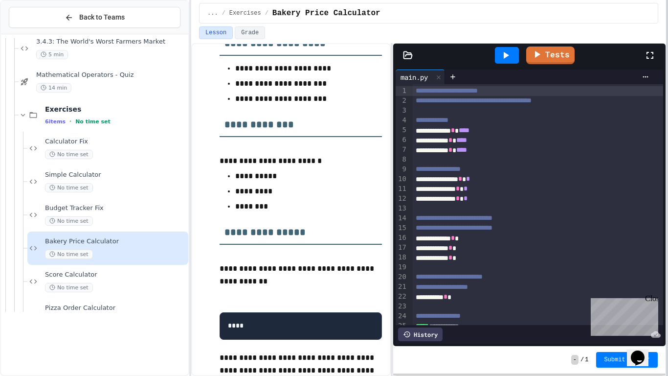
scroll to position [221, 0]
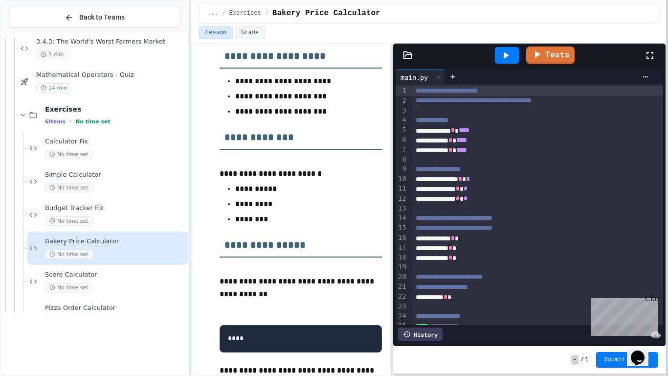
click at [644, 215] on div at bounding box center [667, 188] width 2 height 376
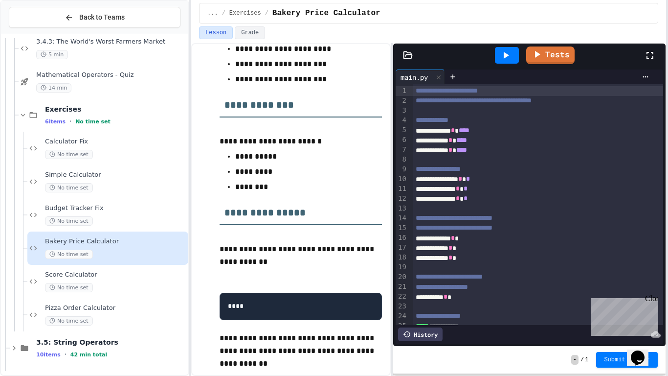
click at [497, 55] on div at bounding box center [507, 55] width 24 height 17
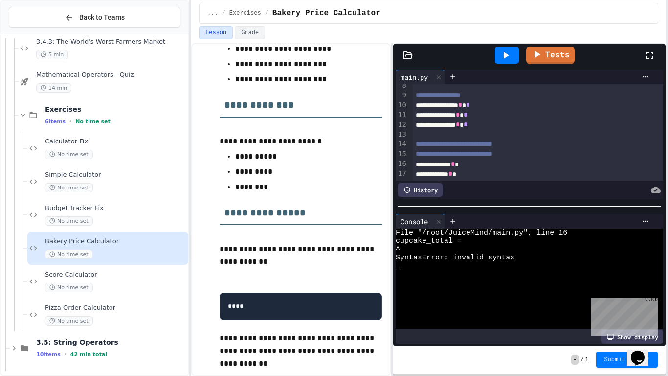
scroll to position [73, 0]
click at [491, 163] on div "**********" at bounding box center [538, 165] width 251 height 10
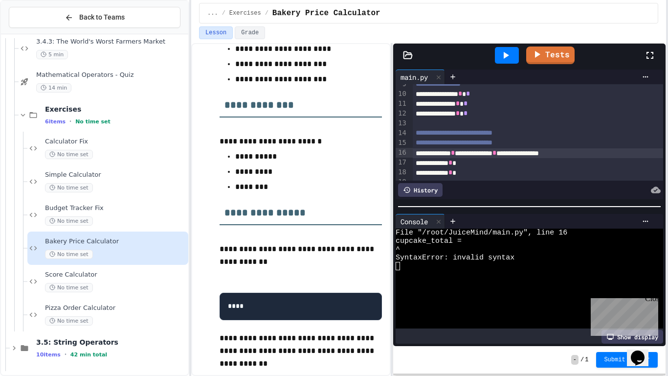
scroll to position [84, 0]
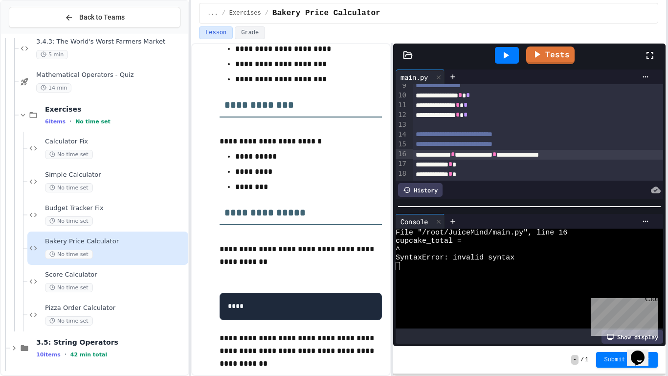
click at [489, 165] on div "**********" at bounding box center [538, 164] width 251 height 10
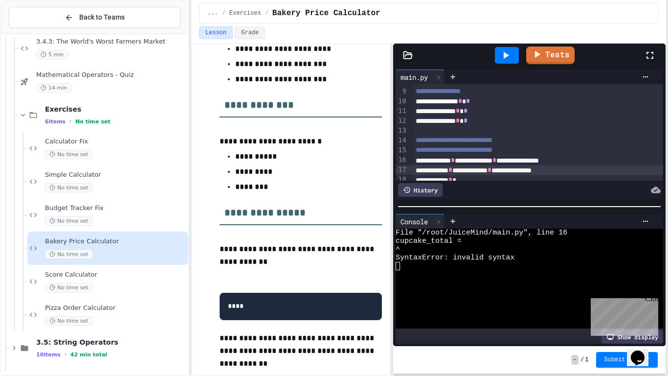
scroll to position [92, 0]
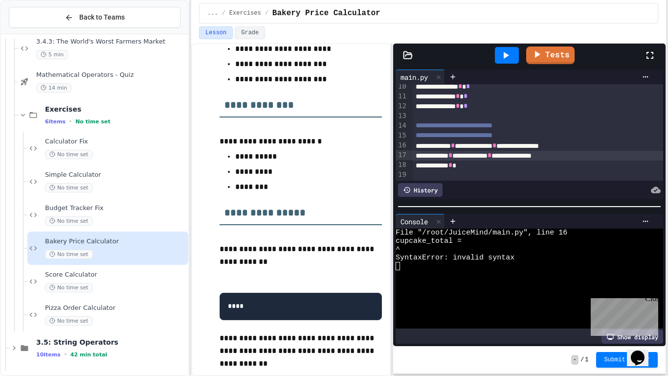
click at [486, 166] on div "**********" at bounding box center [538, 165] width 251 height 10
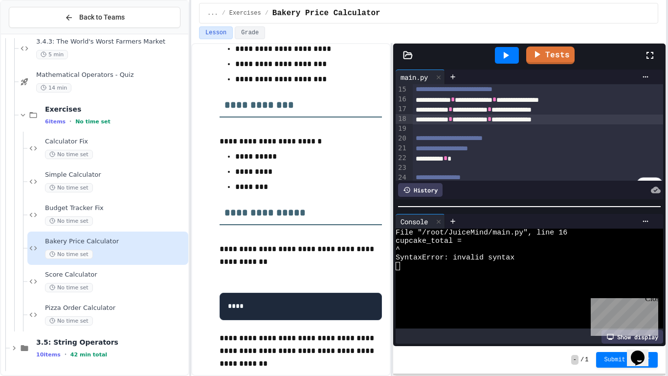
scroll to position [141, 0]
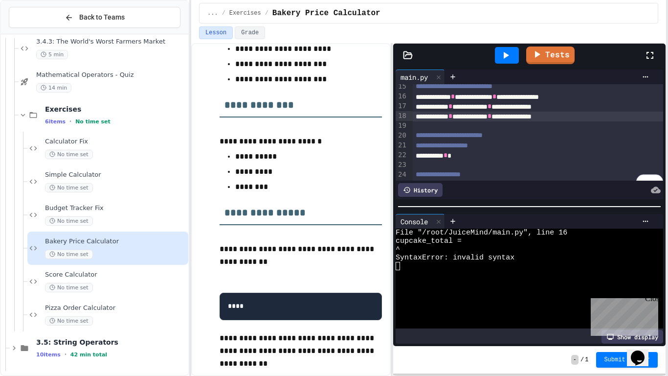
click at [517, 153] on div "**********" at bounding box center [538, 156] width 251 height 10
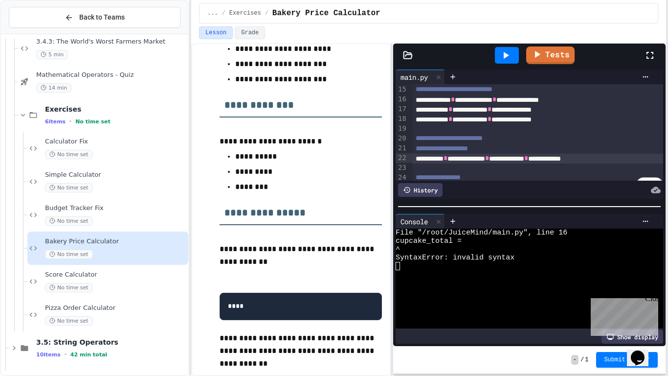
scroll to position [152, 0]
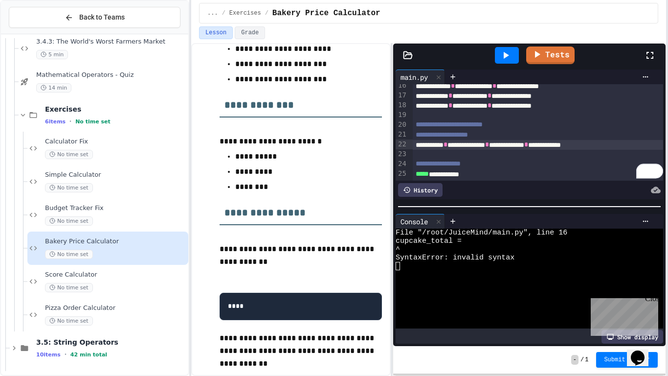
click at [504, 56] on icon at bounding box center [506, 55] width 5 height 7
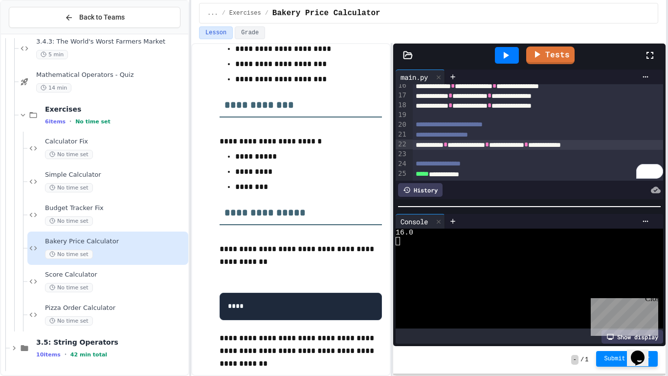
click at [618, 316] on div "Submit Answer" at bounding box center [627, 360] width 62 height 16
click at [605, 316] on span "Submit Answer" at bounding box center [627, 359] width 46 height 8
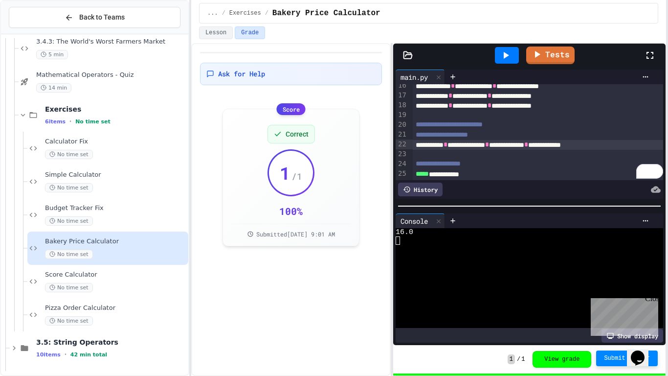
click at [227, 302] on div "Ask for Help Score Correct 1 / 1 100 % Submitted [DATE] 9:01 AM" at bounding box center [291, 209] width 200 height 333
click at [113, 269] on div "Score Calculator No time set" at bounding box center [107, 281] width 161 height 33
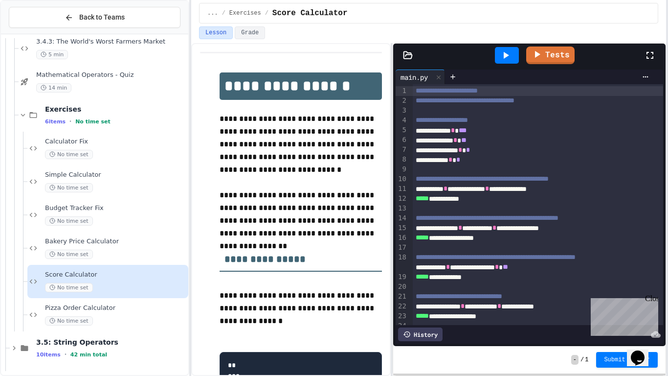
scroll to position [79, 0]
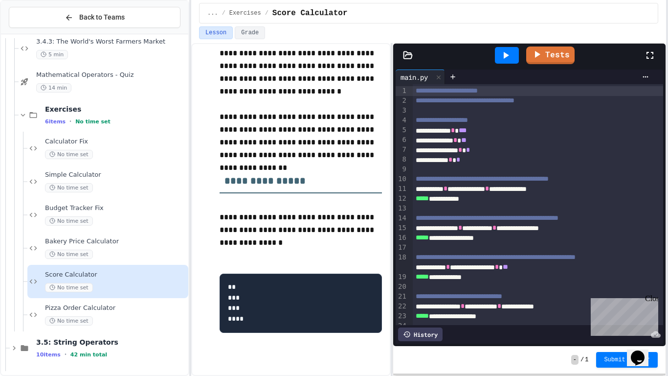
click at [505, 51] on icon at bounding box center [506, 55] width 12 height 12
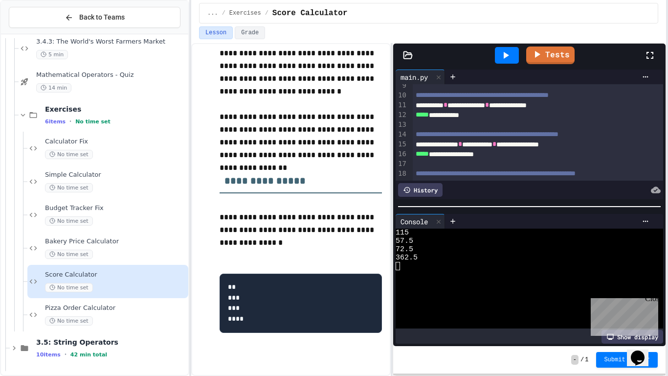
scroll to position [82, 0]
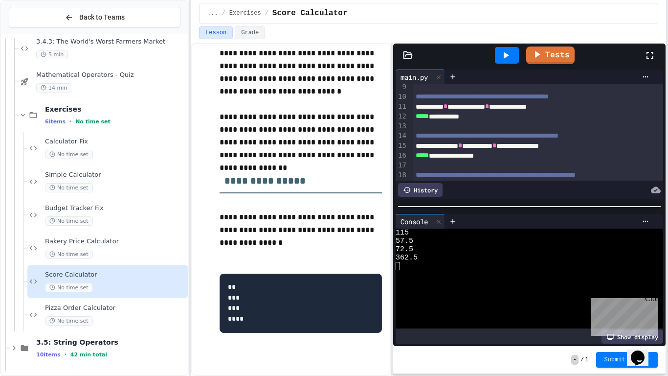
click at [496, 147] on span "*" at bounding box center [495, 145] width 4 height 7
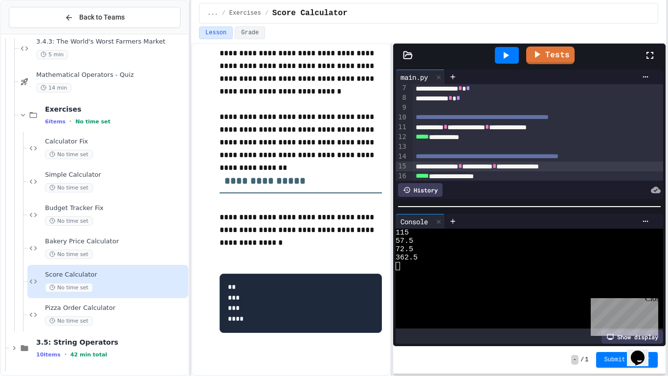
scroll to position [60, 0]
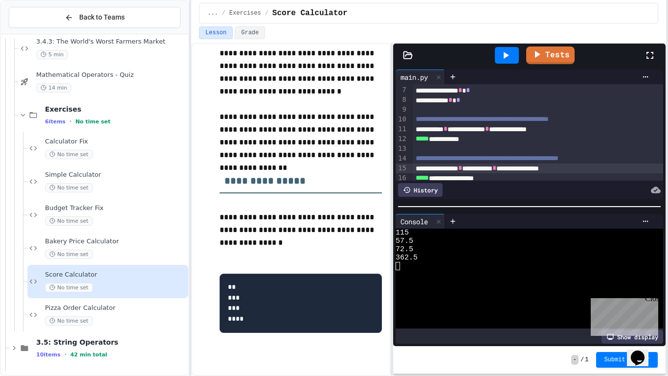
click at [489, 129] on span "*" at bounding box center [487, 128] width 4 height 7
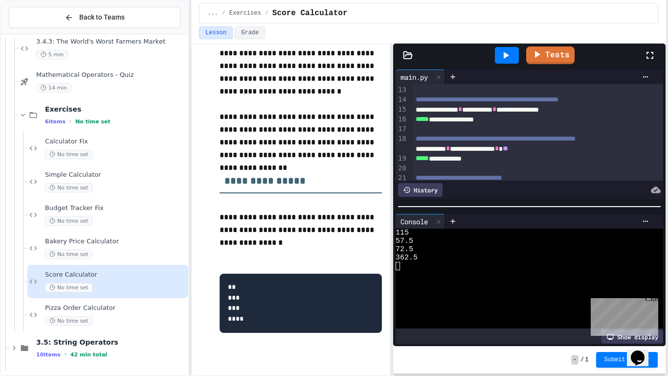
scroll to position [152, 0]
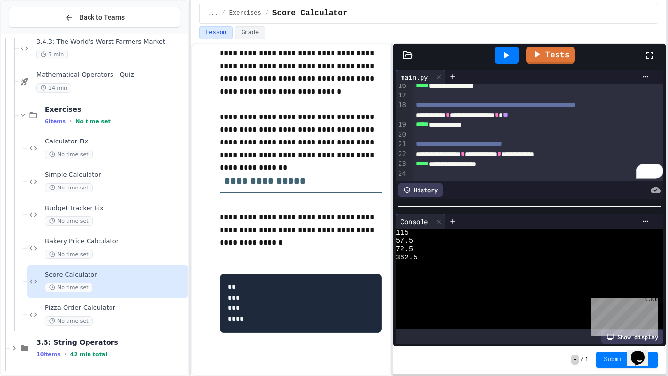
click at [499, 118] on span "*" at bounding box center [497, 114] width 4 height 7
click at [503, 51] on icon at bounding box center [506, 55] width 12 height 12
click at [501, 157] on span "*" at bounding box center [499, 153] width 4 height 7
click at [505, 51] on icon at bounding box center [506, 55] width 12 height 12
click at [604, 316] on button "Submit Answer" at bounding box center [627, 359] width 62 height 16
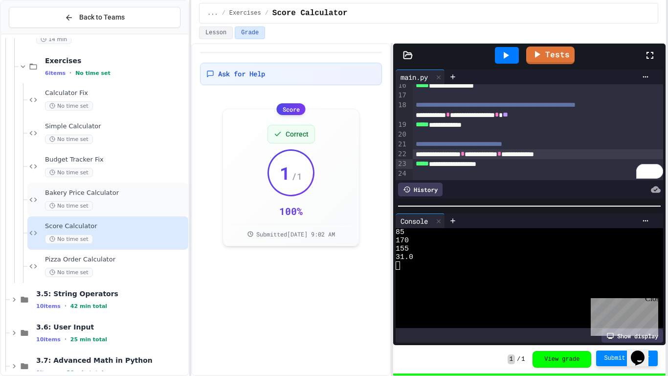
scroll to position [402, 0]
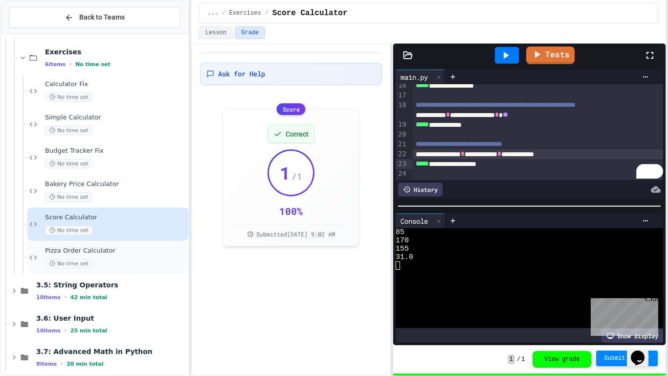
click at [112, 249] on span "Pizza Order Calculator" at bounding box center [115, 251] width 141 height 8
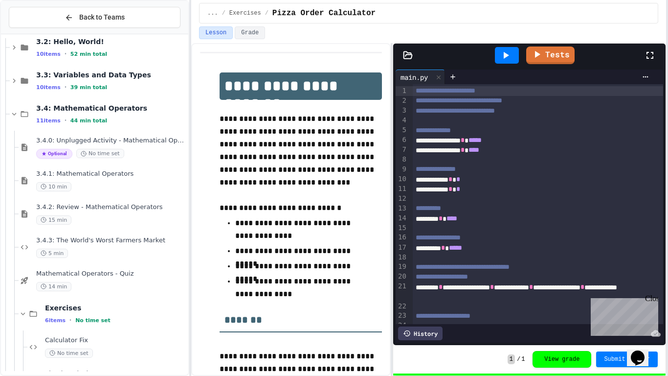
scroll to position [146, 0]
click at [85, 112] on span "3.4: Mathematical Operators" at bounding box center [111, 108] width 150 height 9
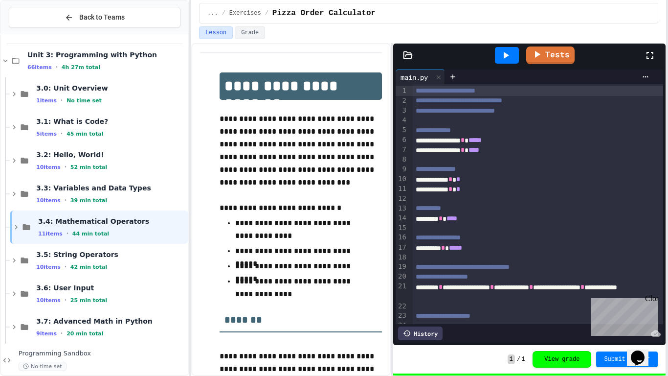
scroll to position [45, 0]
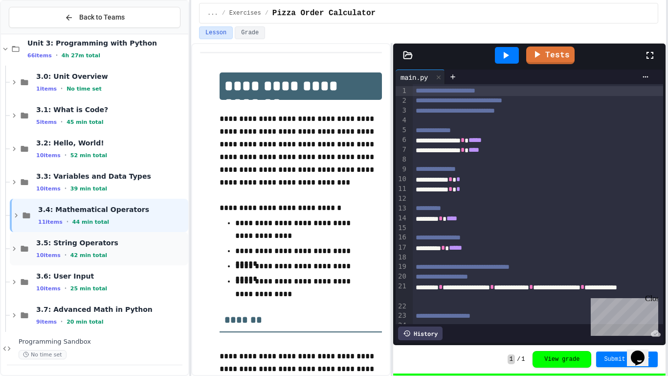
click at [79, 240] on span "3.5: String Operators" at bounding box center [111, 242] width 150 height 9
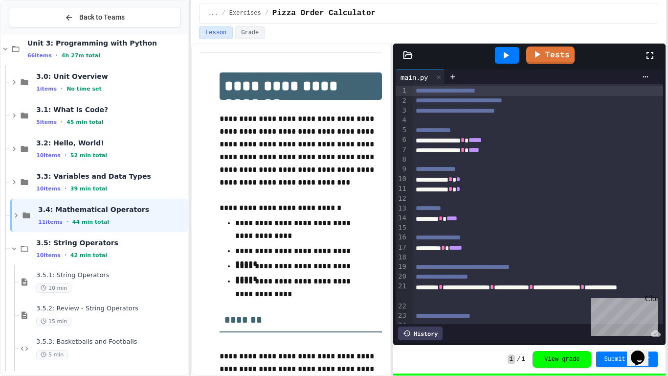
scroll to position [100, 0]
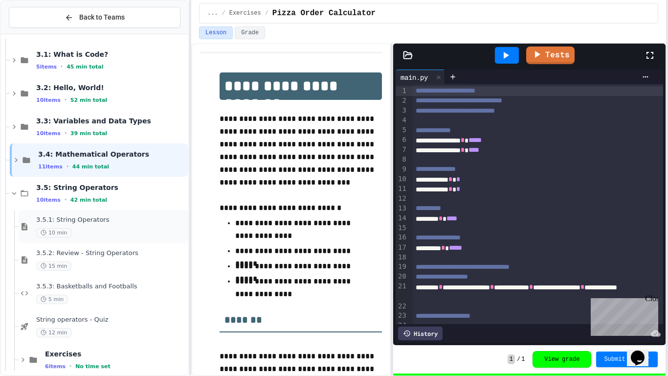
click at [87, 222] on span "3.5.1: String Operators" at bounding box center [111, 220] width 150 height 8
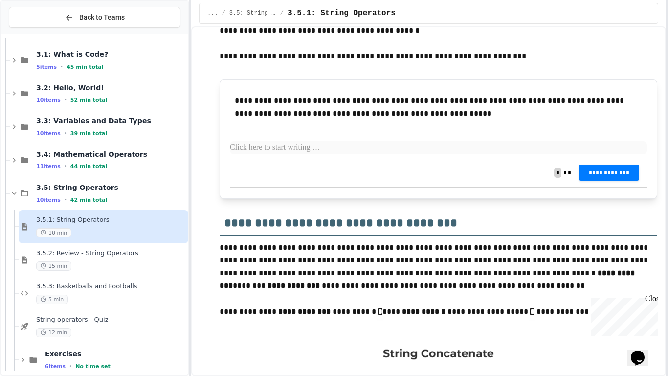
scroll to position [221, 0]
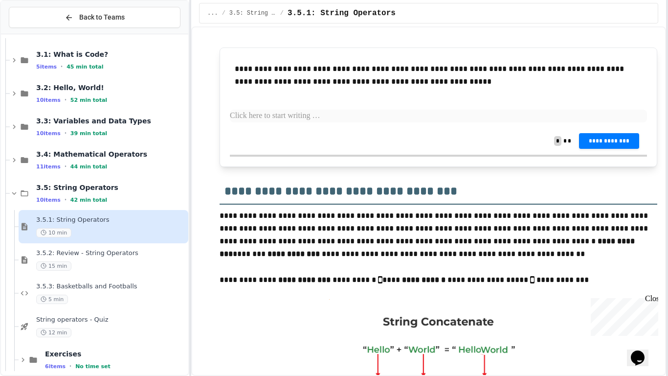
click at [644, 298] on div "Close" at bounding box center [651, 300] width 12 height 12
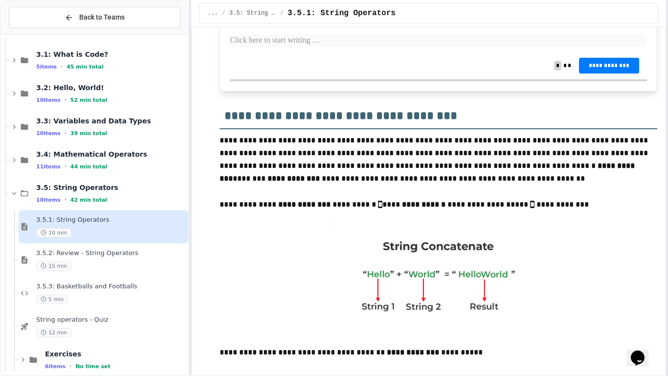
scroll to position [297, 0]
click at [522, 258] on img at bounding box center [438, 278] width 219 height 110
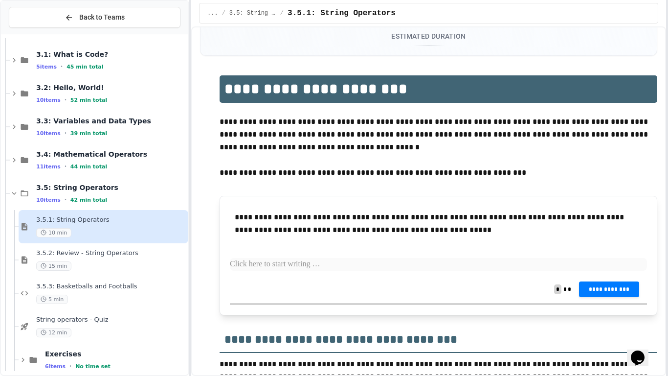
scroll to position [76, 0]
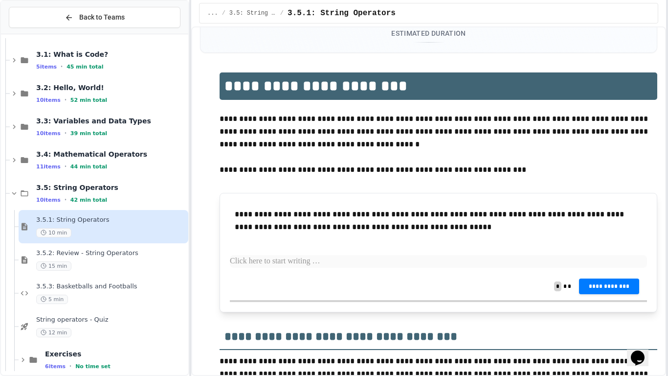
click at [250, 259] on p at bounding box center [438, 261] width 417 height 13
click at [59, 191] on span "3.5: String Operators" at bounding box center [111, 187] width 150 height 9
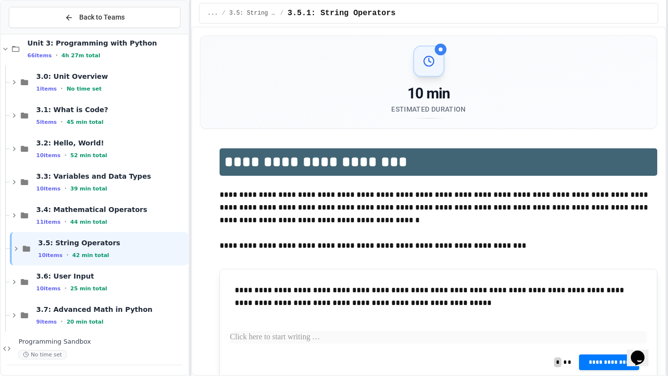
scroll to position [5, 0]
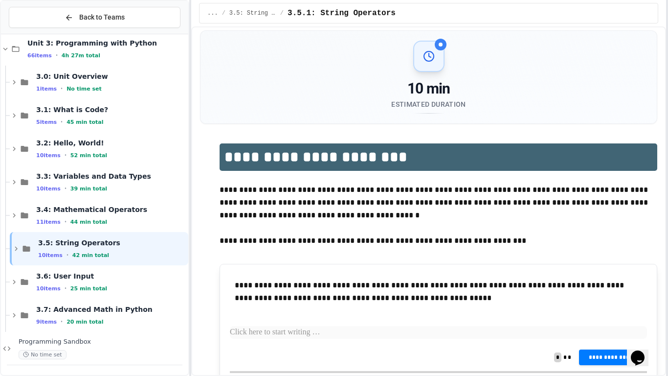
click at [441, 41] on div at bounding box center [441, 45] width 12 height 12
click at [440, 47] on div at bounding box center [441, 45] width 12 height 12
click at [431, 101] on div "Estimated Duration" at bounding box center [428, 104] width 74 height 10
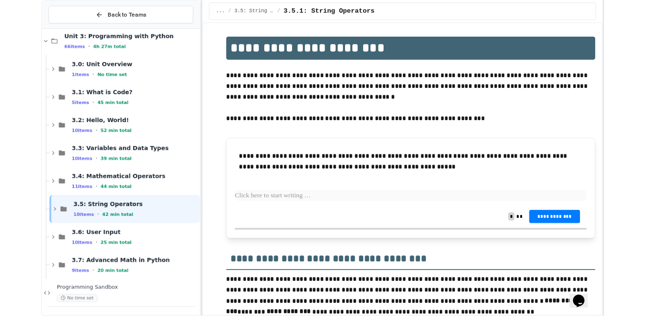
scroll to position [106, 0]
